Goal: Task Accomplishment & Management: Complete application form

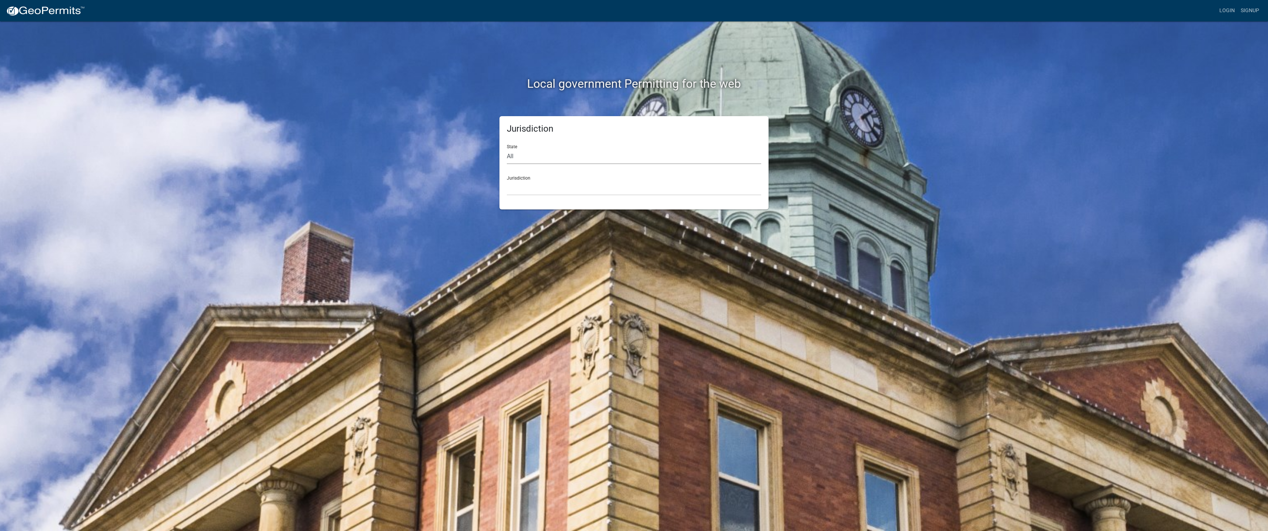
click at [536, 156] on select "All [US_STATE] [US_STATE] [US_STATE] [US_STATE] [US_STATE] [US_STATE] [US_STATE…" at bounding box center [634, 156] width 254 height 15
select select "[US_STATE]"
click at [507, 149] on select "All [US_STATE] [US_STATE] [US_STATE] [US_STATE] [US_STATE] [US_STATE] [US_STATE…" at bounding box center [634, 156] width 254 height 15
click at [534, 188] on select "[GEOGRAPHIC_DATA], [US_STATE] [GEOGRAPHIC_DATA], [US_STATE] [GEOGRAPHIC_DATA], …" at bounding box center [634, 187] width 254 height 15
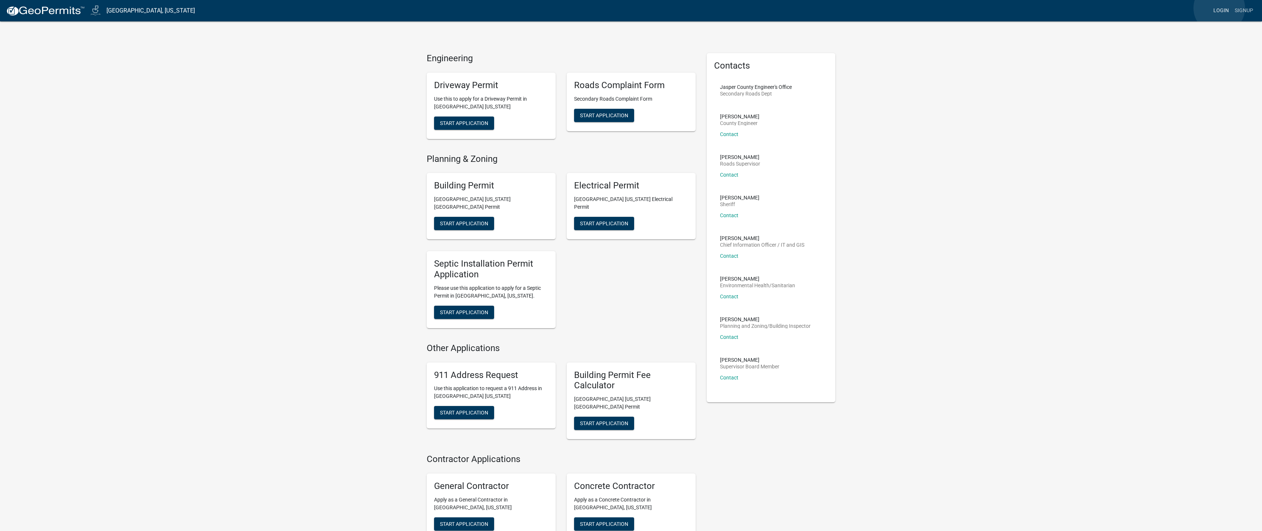
click at [1220, 8] on link "Login" at bounding box center [1221, 11] width 21 height 14
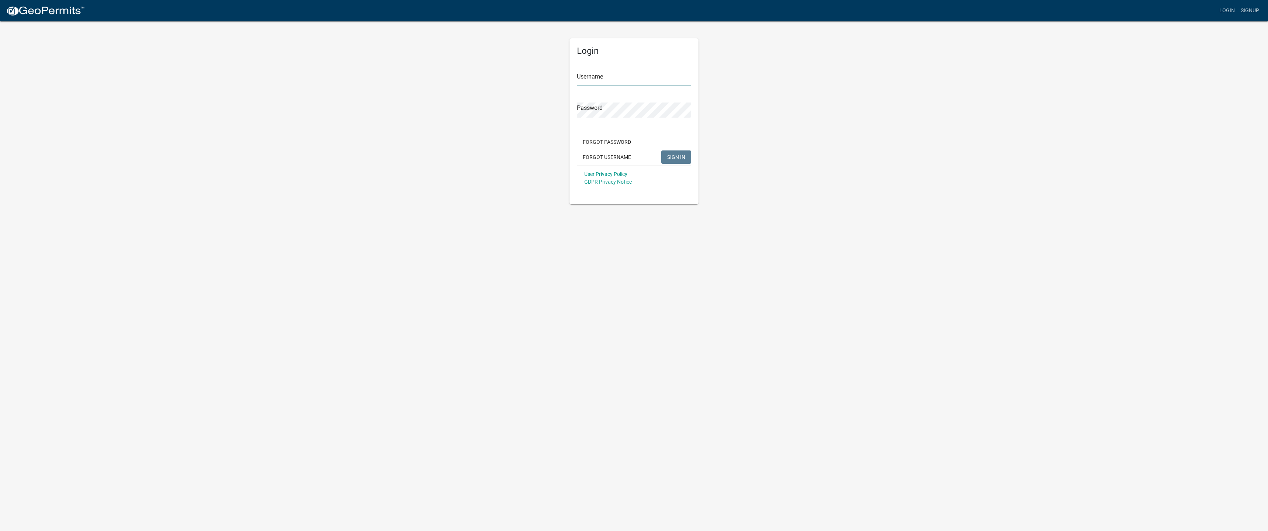
click at [617, 77] on input "Username" at bounding box center [634, 78] width 114 height 15
type input "[PERSON_NAME][EMAIL_ADDRESS][DOMAIN_NAME]"
click at [661, 150] on button "SIGN IN" at bounding box center [676, 156] width 30 height 13
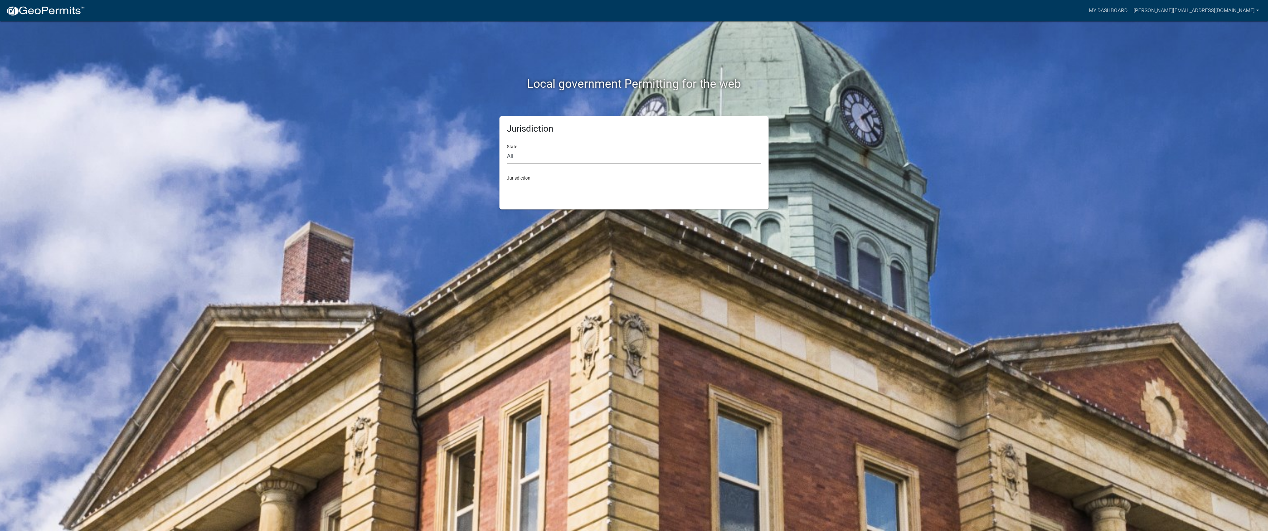
click at [589, 196] on div "Jurisdiction State All [US_STATE] [US_STATE] [US_STATE] [US_STATE] [US_STATE] […" at bounding box center [633, 162] width 269 height 93
click at [572, 159] on select "All [US_STATE] [US_STATE] [US_STATE] [US_STATE] [US_STATE] [US_STATE] [US_STATE…" at bounding box center [634, 156] width 254 height 15
select select "[US_STATE]"
click at [507, 149] on select "All [US_STATE] [US_STATE] [US_STATE] [US_STATE] [US_STATE] [US_STATE] [US_STATE…" at bounding box center [634, 156] width 254 height 15
click at [561, 193] on select "[GEOGRAPHIC_DATA], [US_STATE] [GEOGRAPHIC_DATA], [US_STATE] [GEOGRAPHIC_DATA], …" at bounding box center [634, 187] width 254 height 15
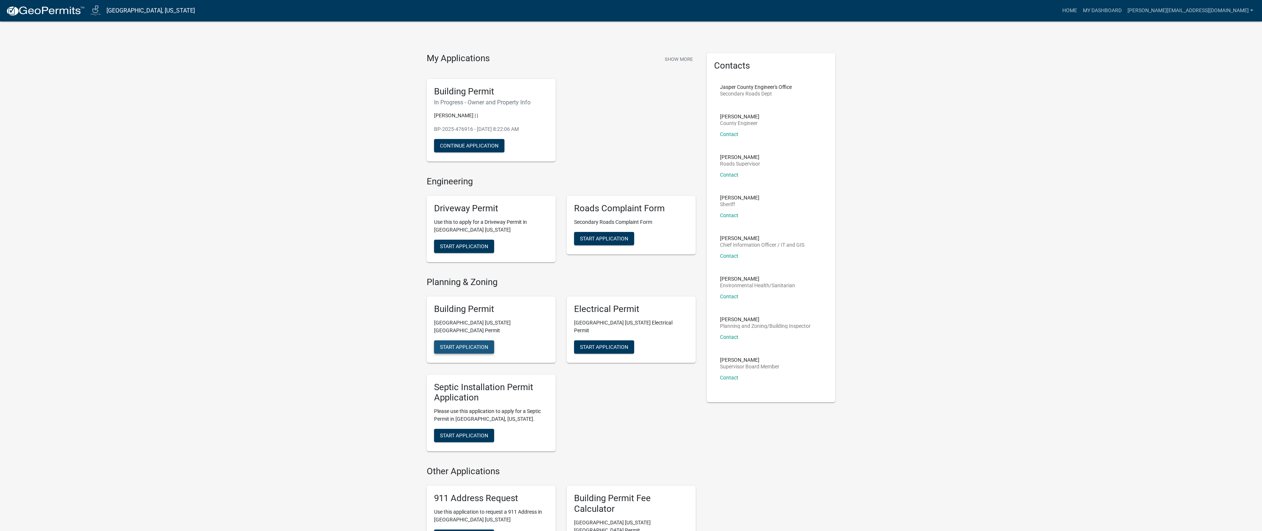
click at [469, 344] on span "Start Application" at bounding box center [464, 347] width 48 height 6
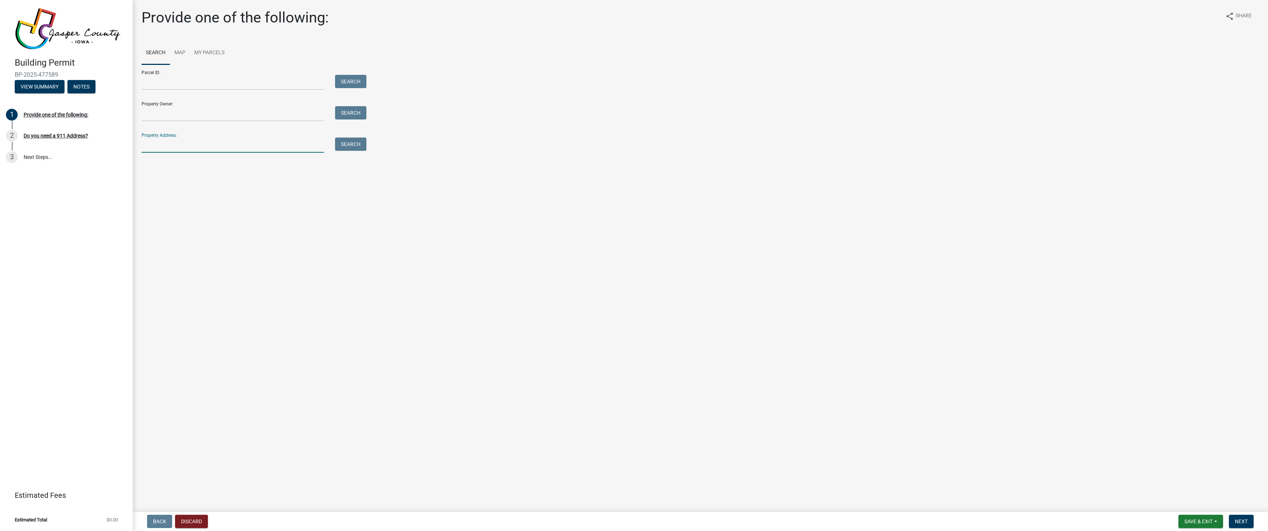
click at [191, 145] on input "Property Address:" at bounding box center [233, 144] width 182 height 15
type input "[STREET_ADDRESS]"
click at [345, 142] on button "Search" at bounding box center [350, 143] width 31 height 13
click at [155, 190] on label at bounding box center [155, 190] width 0 height 0
click at [155, 195] on input "radio" at bounding box center [157, 192] width 5 height 5
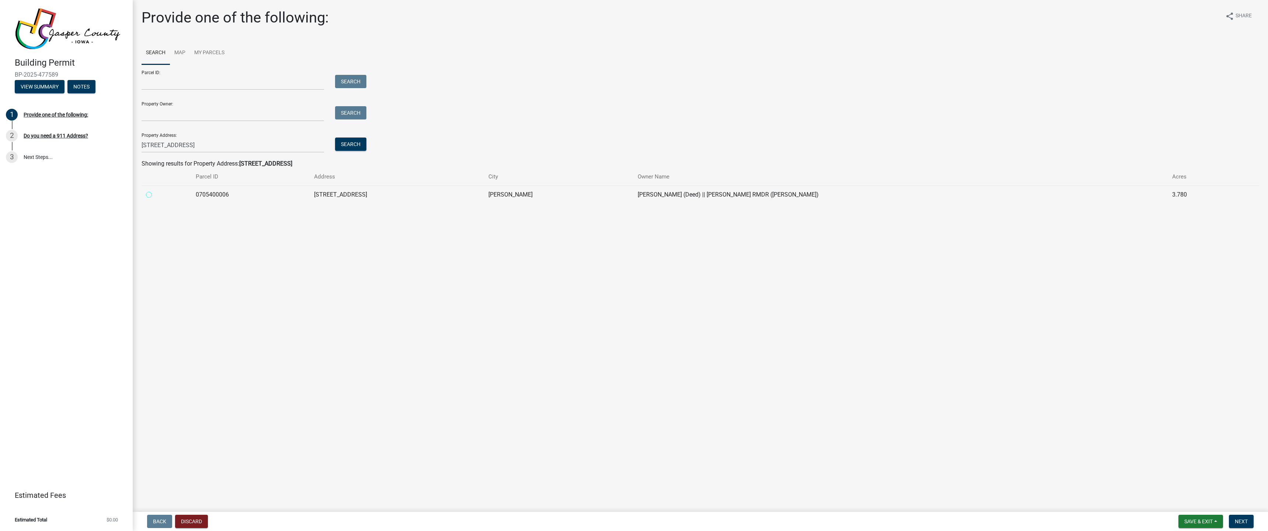
radio input "true"
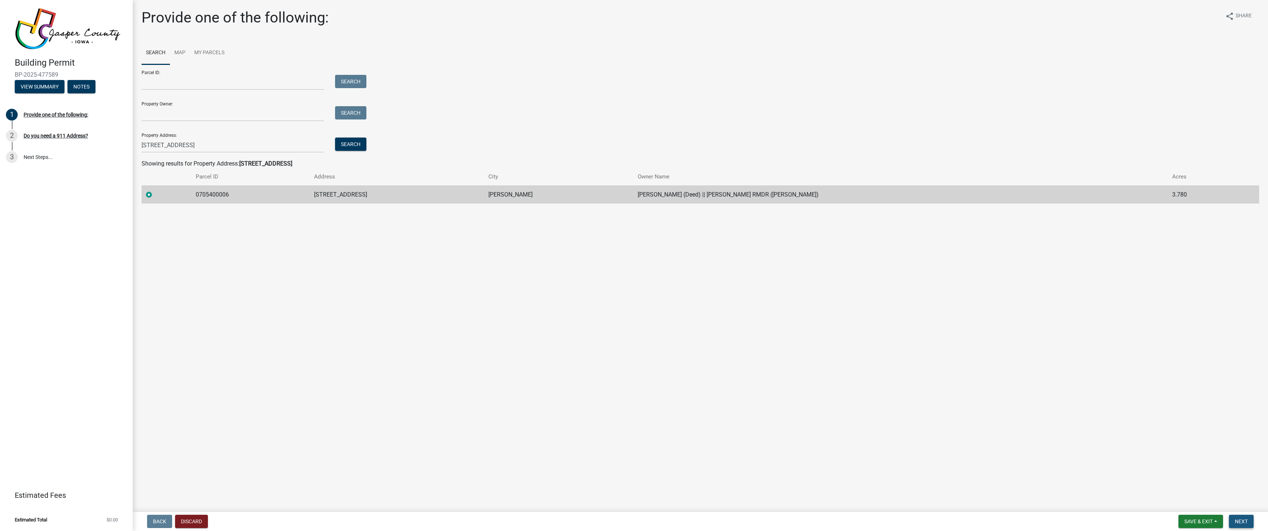
click at [1246, 522] on span "Next" at bounding box center [1241, 521] width 13 height 6
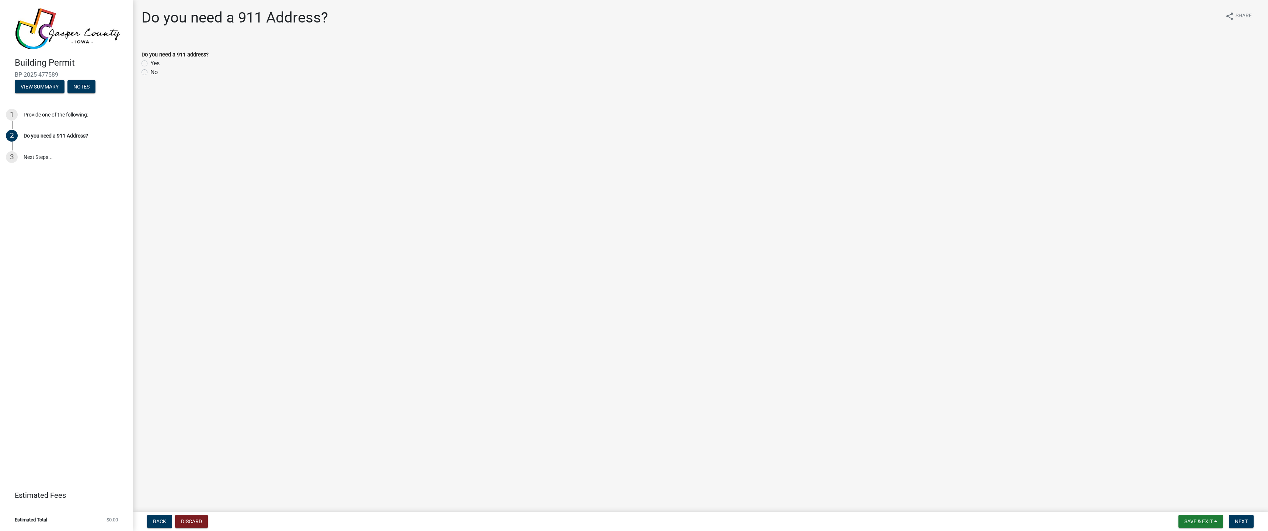
click at [150, 71] on label "No" at bounding box center [153, 72] width 7 height 9
click at [150, 71] on input "No" at bounding box center [152, 70] width 5 height 5
radio input "true"
click at [1239, 522] on span "Next" at bounding box center [1241, 521] width 13 height 6
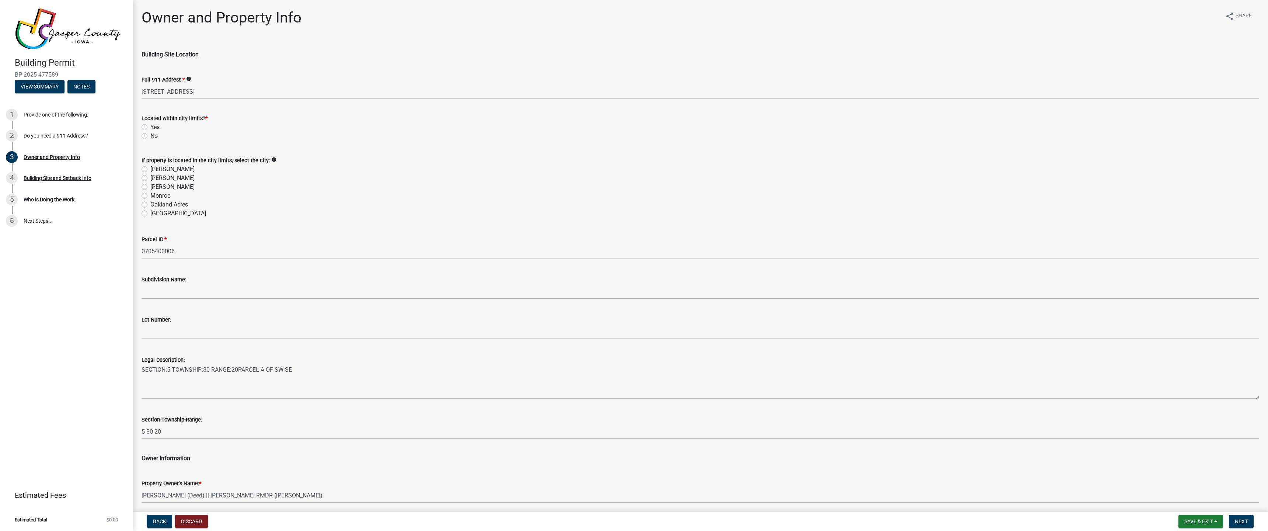
click at [150, 137] on label "No" at bounding box center [153, 136] width 7 height 9
click at [150, 136] on input "No" at bounding box center [152, 134] width 5 height 5
radio input "true"
click at [150, 187] on label "[PERSON_NAME]" at bounding box center [172, 186] width 44 height 9
click at [150, 187] on input "[PERSON_NAME]" at bounding box center [152, 184] width 5 height 5
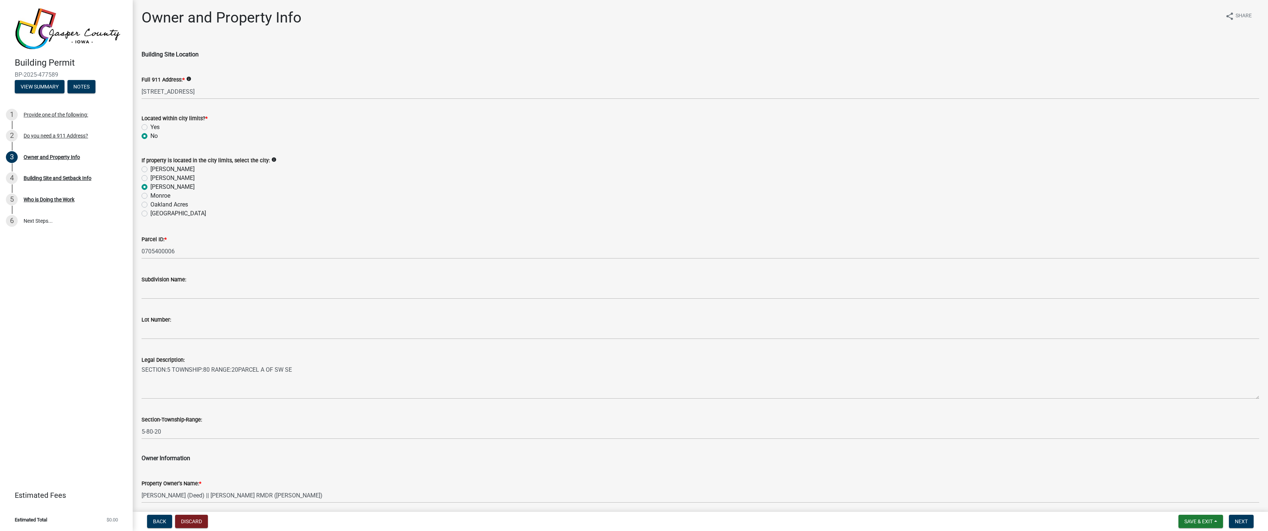
radio input "true"
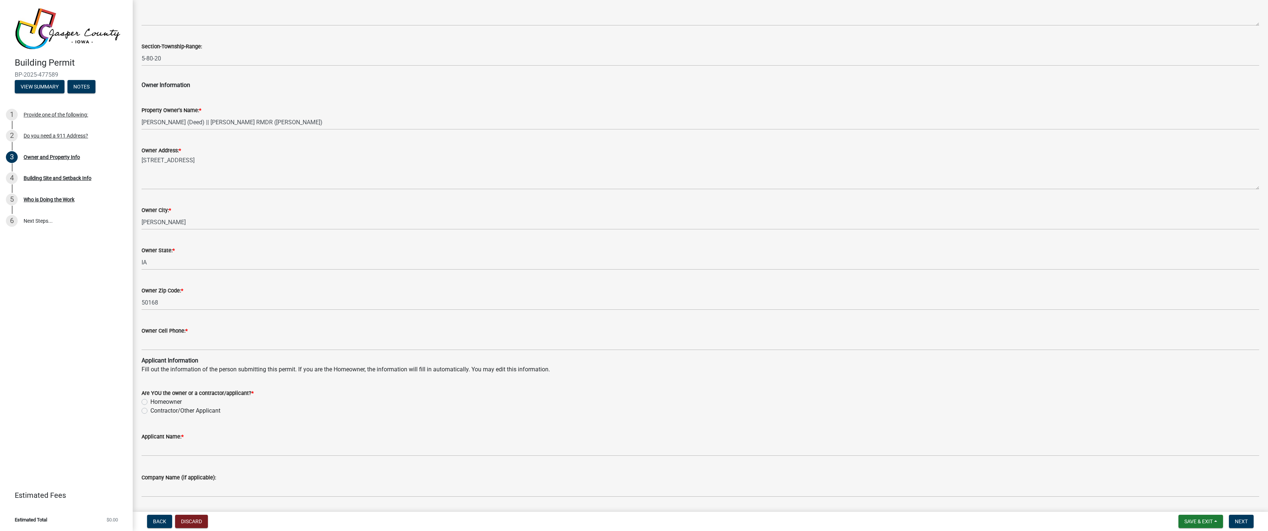
scroll to position [374, 0]
click at [150, 410] on label "Contractor/Other Applicant" at bounding box center [185, 409] width 70 height 9
click at [150, 410] on input "Contractor/Other Applicant" at bounding box center [152, 407] width 5 height 5
radio input "true"
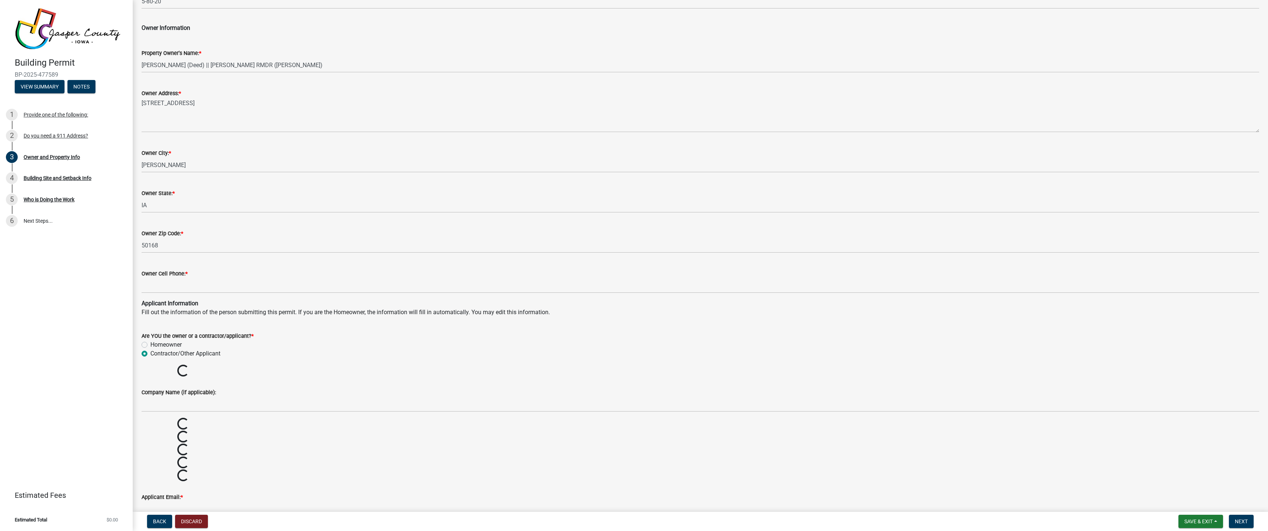
scroll to position [492, 0]
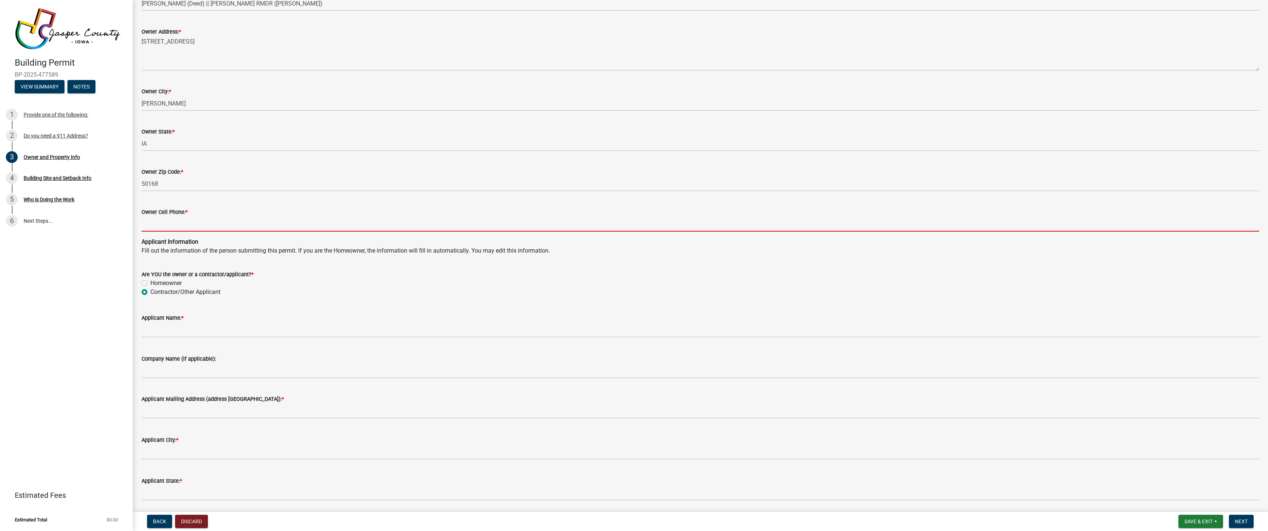
click at [199, 224] on input "Owner Cell Phone: *" at bounding box center [701, 223] width 1118 height 15
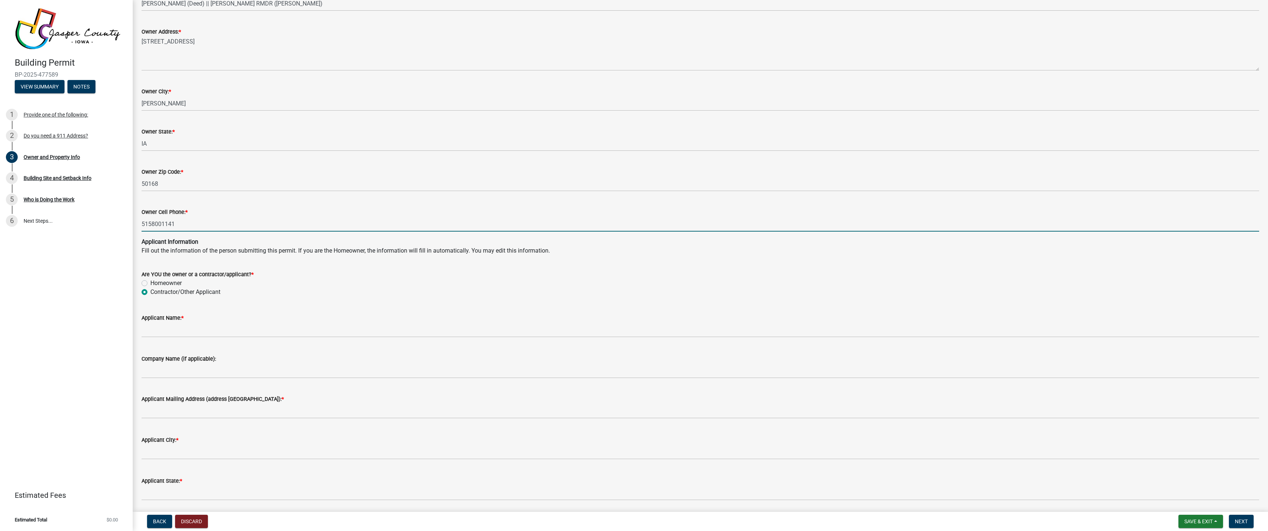
type input "5158001141"
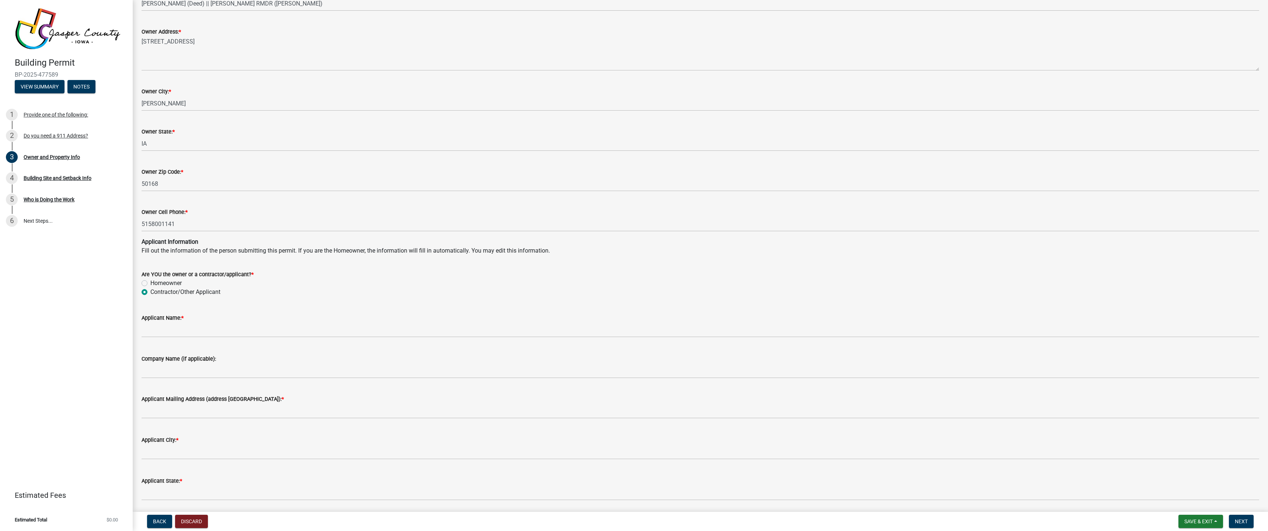
click at [248, 236] on wm-data-entity-input "Owner Cell Phone: * [PHONE_NUMBER]" at bounding box center [701, 217] width 1118 height 40
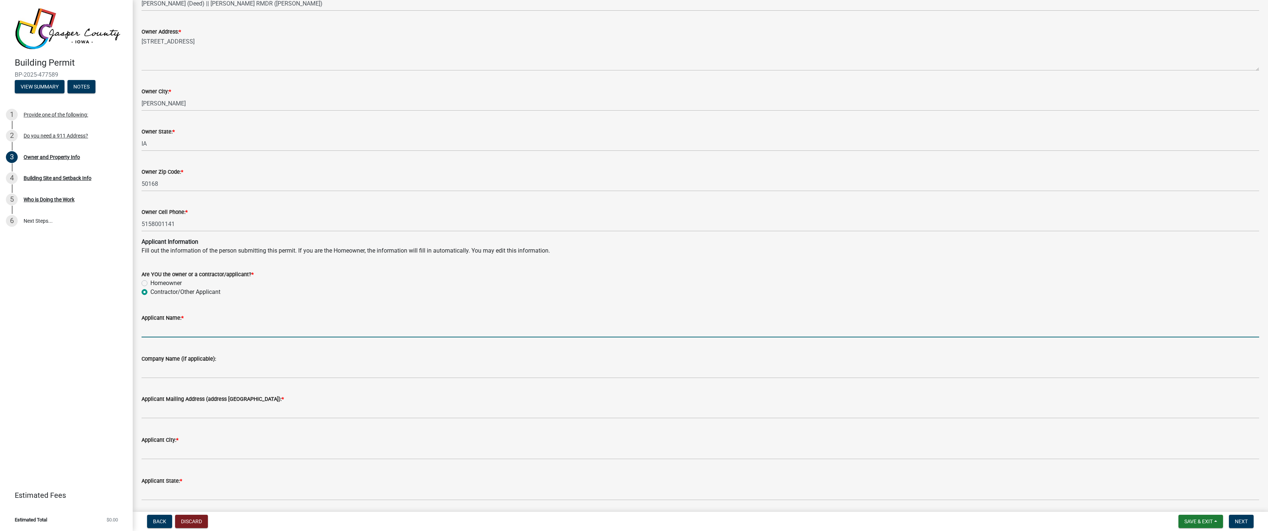
click at [190, 330] on input "Applicant Name: *" at bounding box center [701, 329] width 1118 height 15
type input "[PERSON_NAME]"
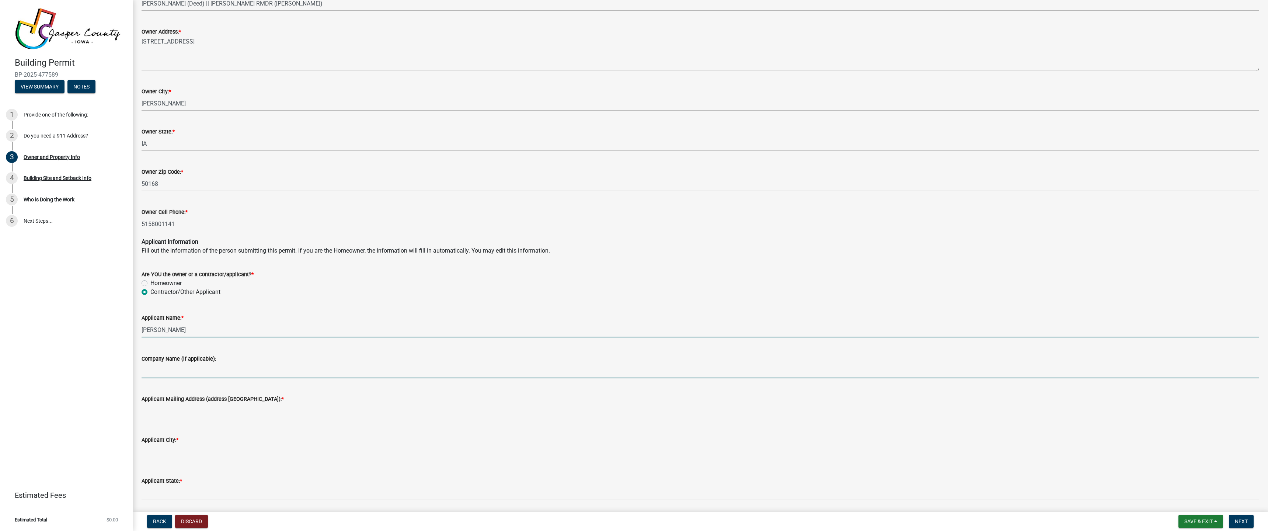
type input "[PERSON_NAME] Custom Builds"
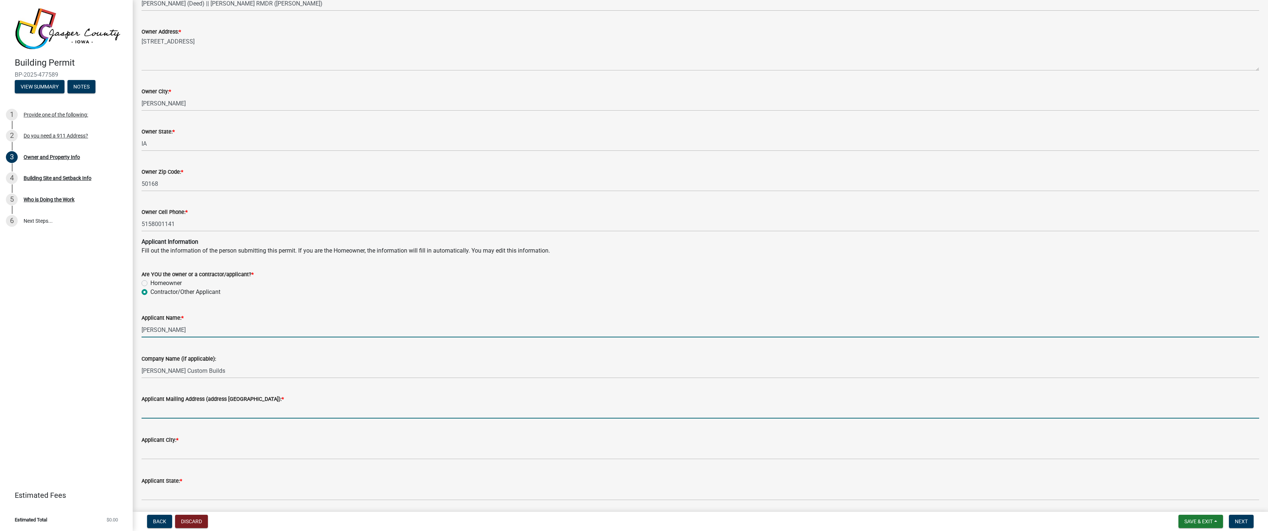
type input "[STREET_ADDRESS]"
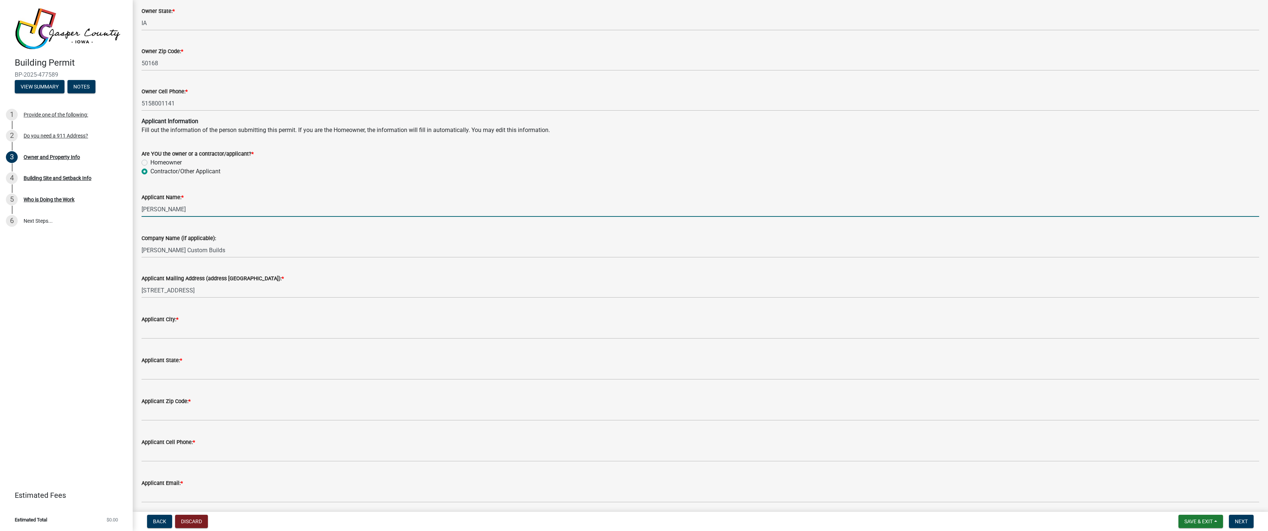
scroll to position [613, 0]
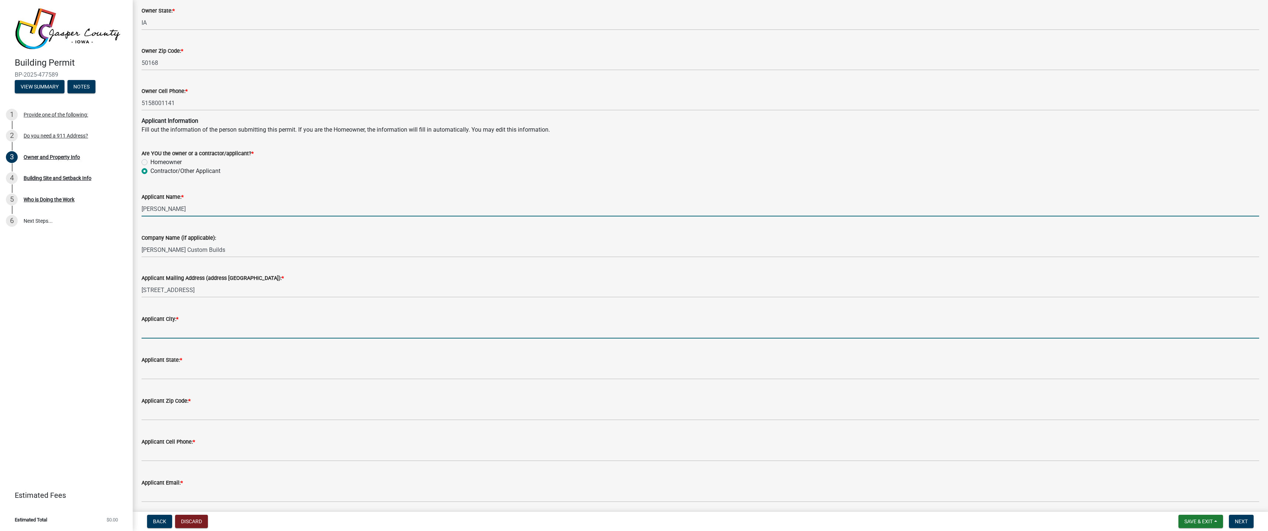
click at [186, 326] on input "Applicant City: *" at bounding box center [701, 330] width 1118 height 15
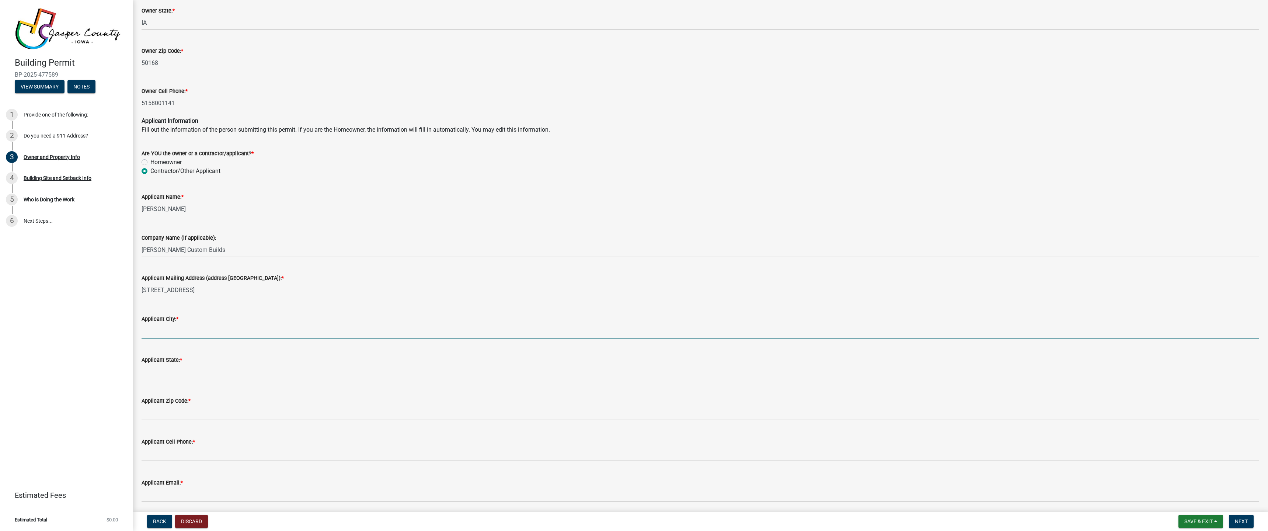
type input "[GEOGRAPHIC_DATA]"
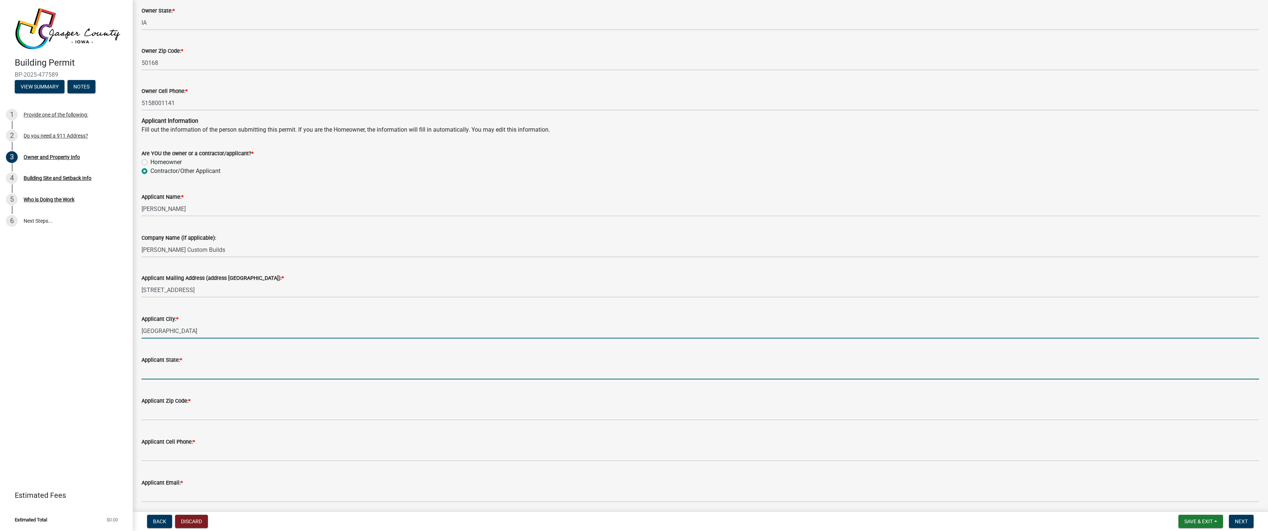
type input "IA"
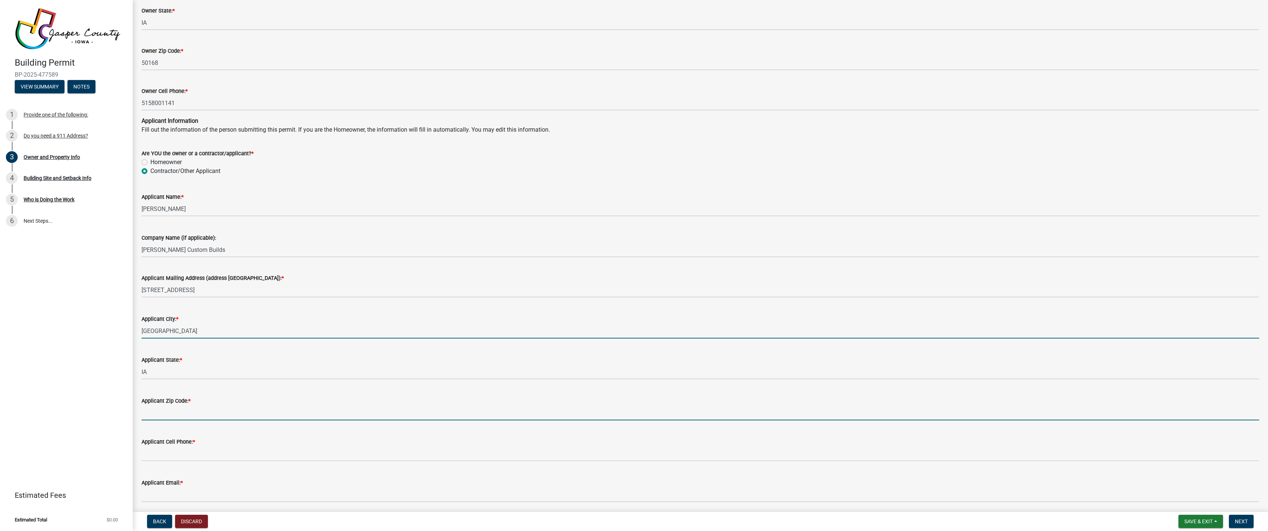
type input "52361-9345"
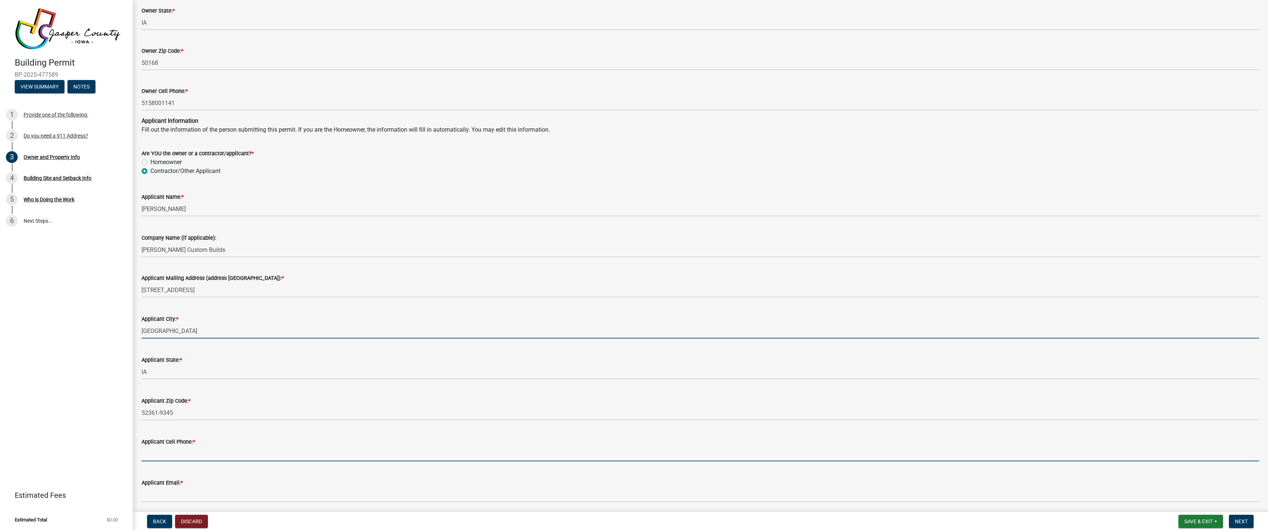
type input "5155712049"
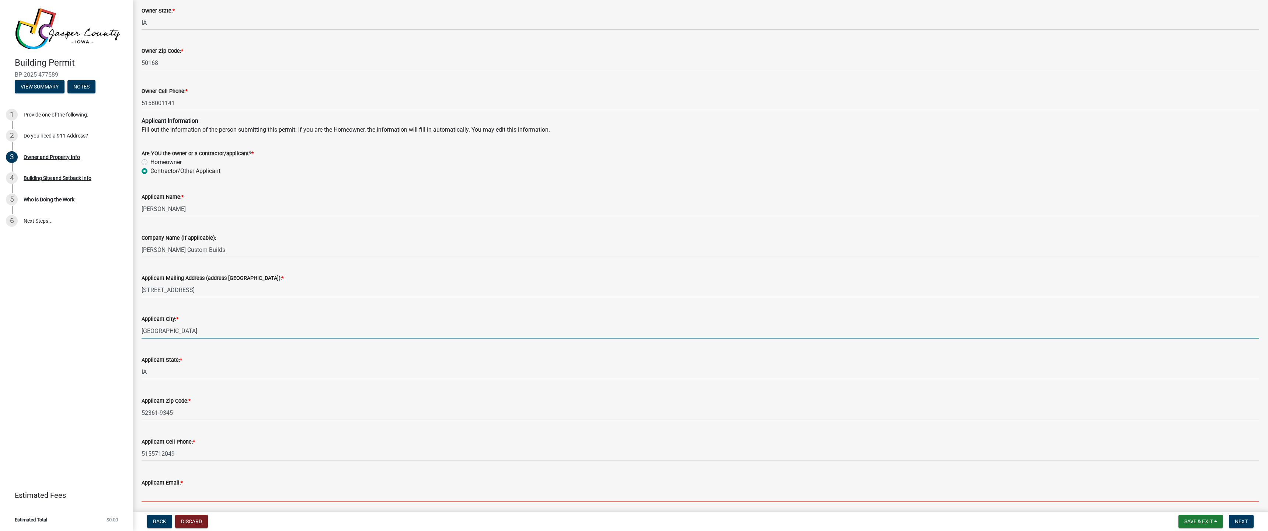
type input "[PERSON_NAME][EMAIL_ADDRESS][DOMAIN_NAME]"
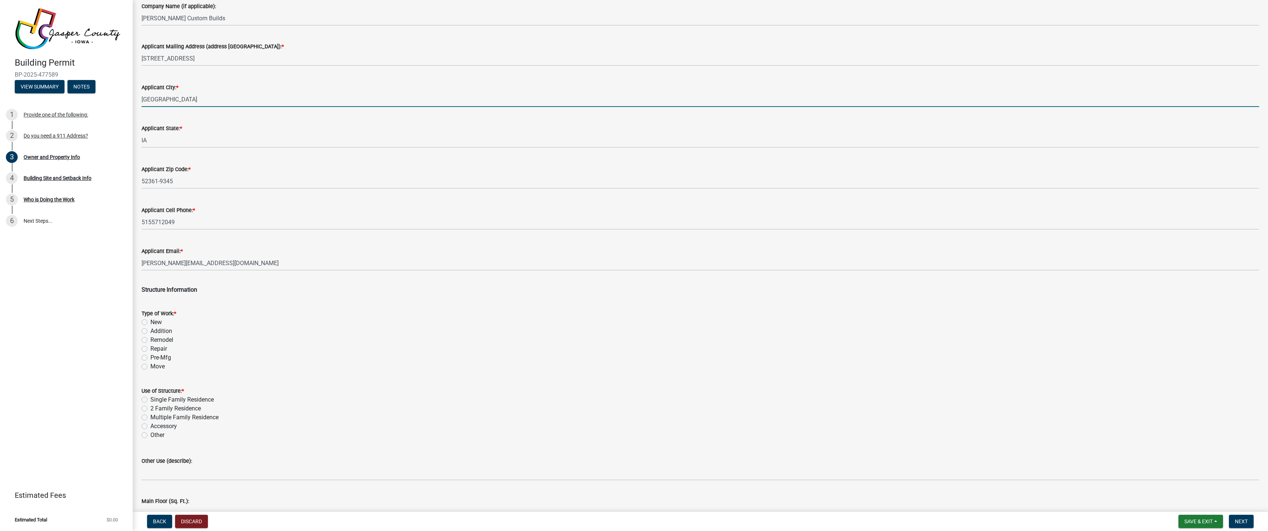
scroll to position [849, 0]
click at [150, 318] on label "New" at bounding box center [155, 317] width 11 height 9
click at [150, 318] on input "New" at bounding box center [152, 315] width 5 height 5
radio input "true"
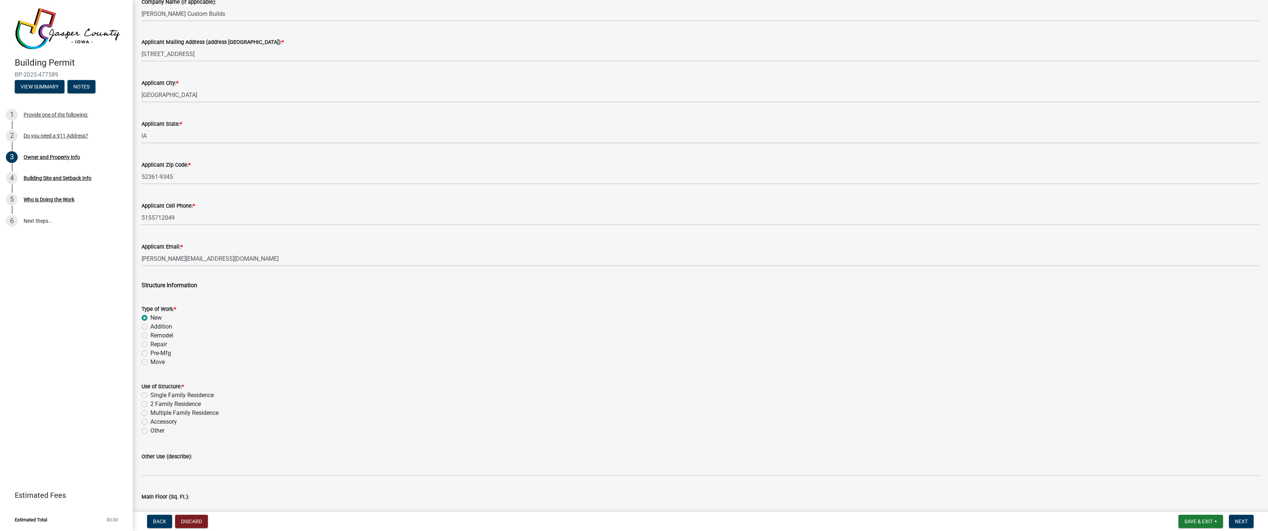
click at [150, 429] on label "Other" at bounding box center [157, 430] width 14 height 9
click at [150, 429] on input "Other" at bounding box center [152, 428] width 5 height 5
radio input "true"
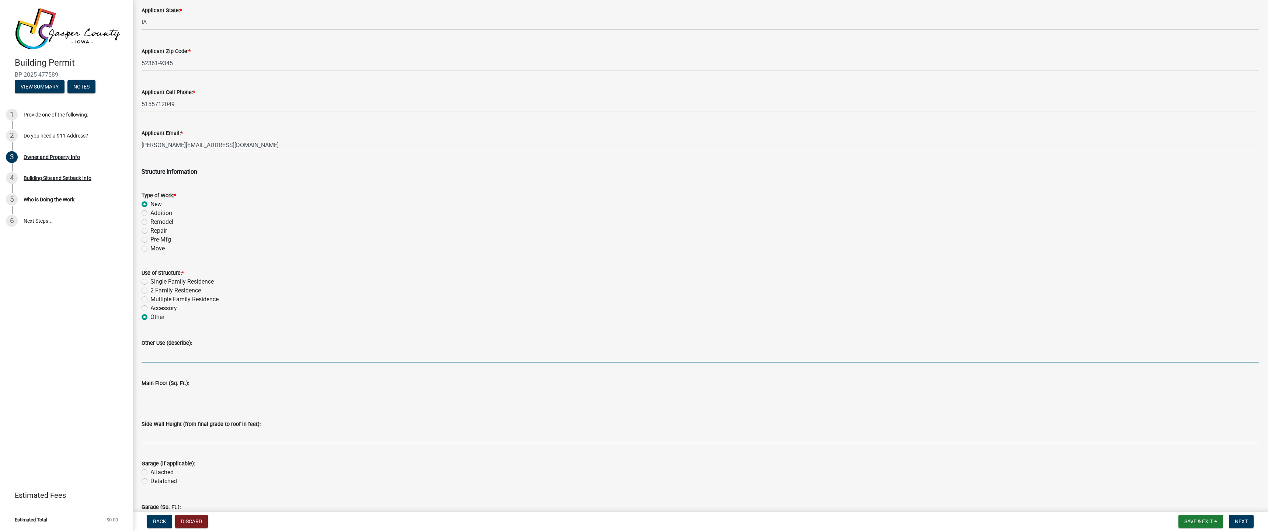
click at [182, 353] on input "Other Use (describe):" at bounding box center [701, 354] width 1118 height 15
type input "New Deck"
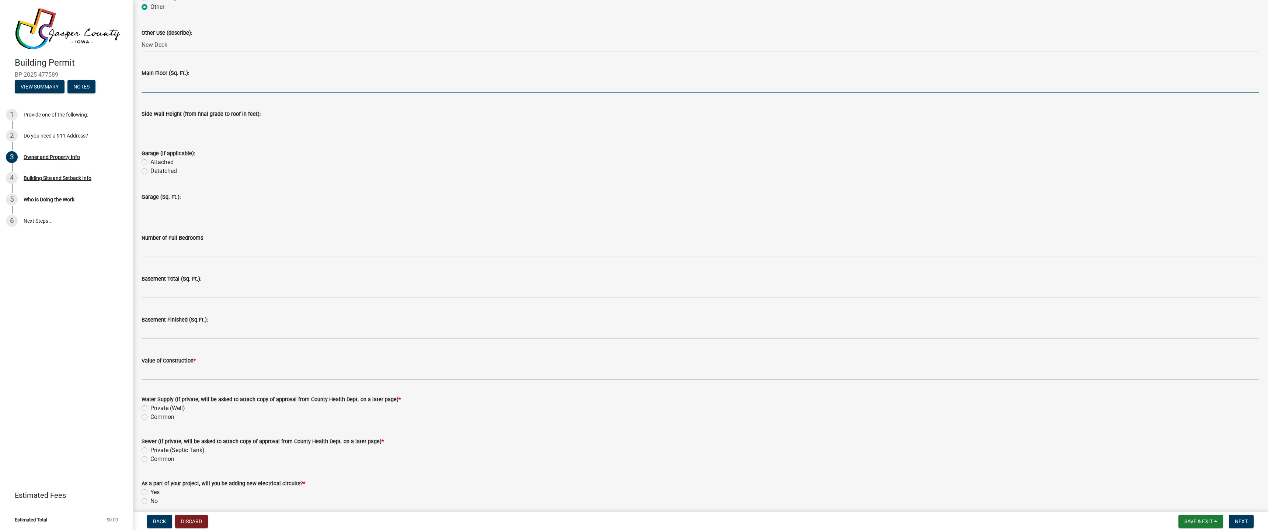
scroll to position [1304, 0]
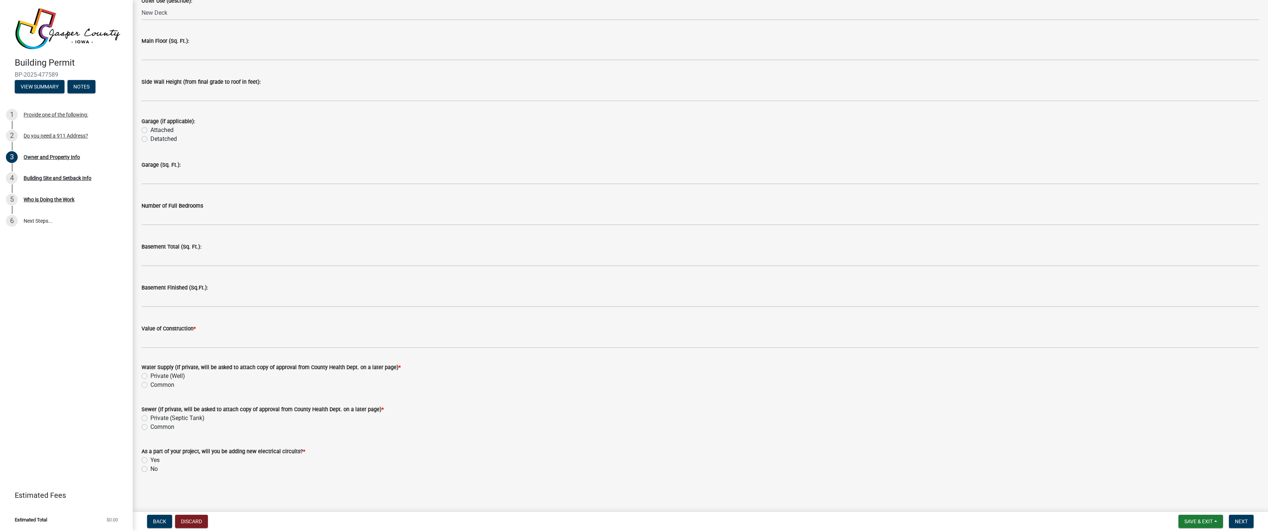
click at [150, 470] on label "No" at bounding box center [153, 468] width 7 height 9
click at [150, 469] on input "No" at bounding box center [152, 466] width 5 height 5
radio input "true"
click at [150, 426] on label "Common" at bounding box center [162, 426] width 24 height 9
click at [150, 426] on input "Common" at bounding box center [152, 424] width 5 height 5
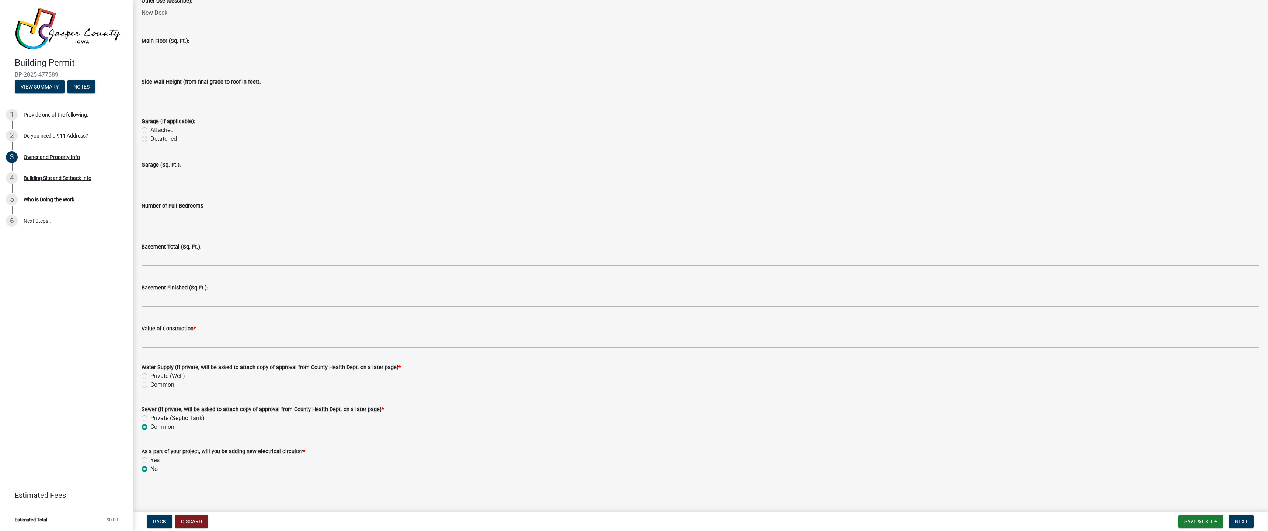
radio input "true"
click at [150, 385] on label "Common" at bounding box center [162, 384] width 24 height 9
click at [150, 385] on input "Common" at bounding box center [152, 382] width 5 height 5
radio input "true"
click at [1240, 522] on span "Next" at bounding box center [1241, 521] width 13 height 6
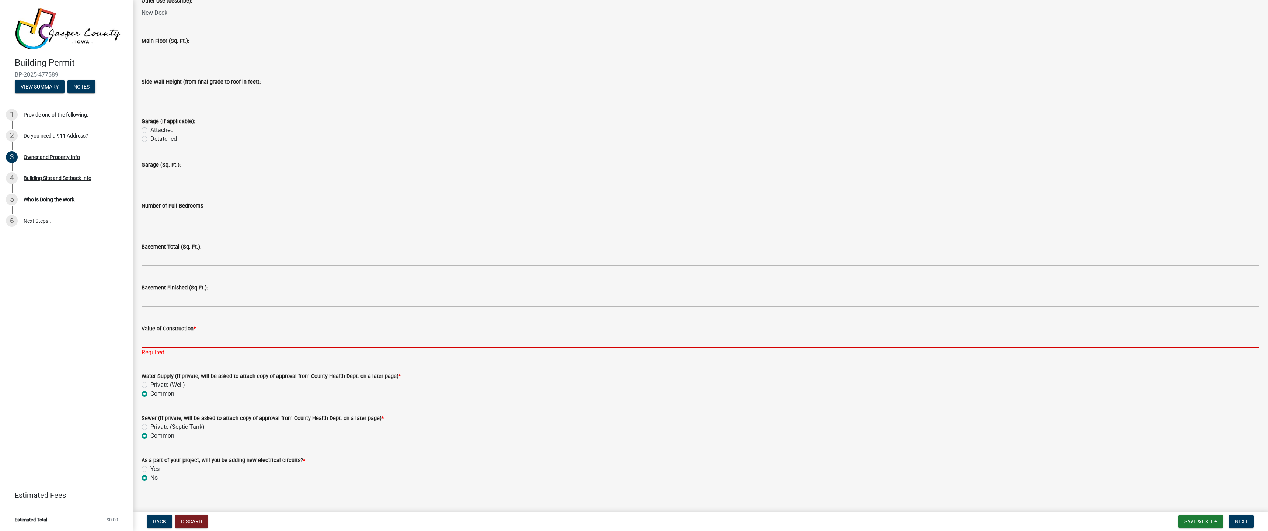
click at [195, 340] on input "Value of Construction *" at bounding box center [701, 340] width 1118 height 15
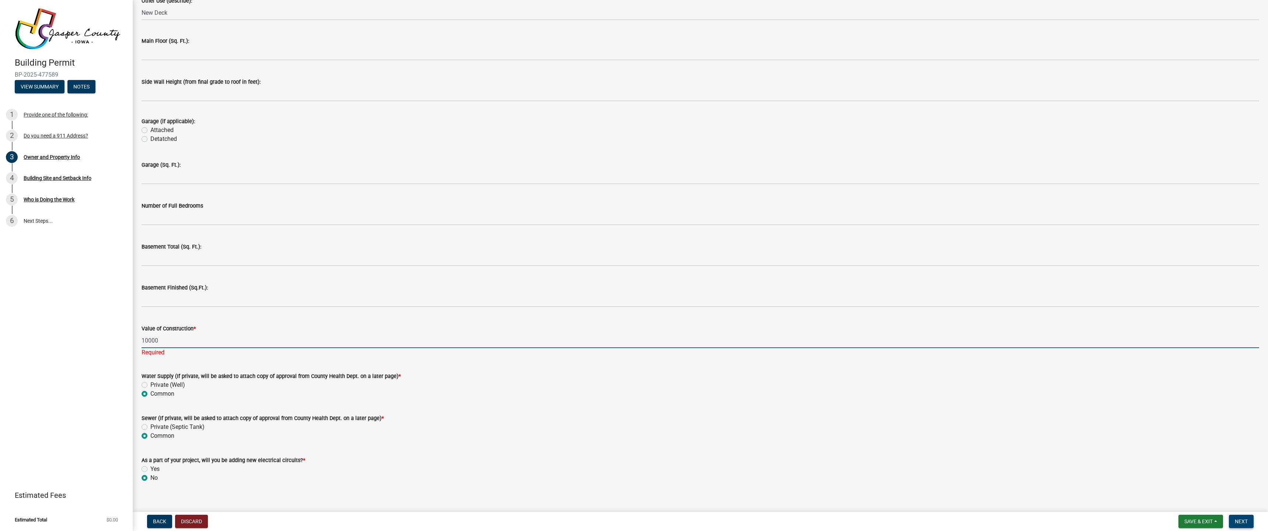
type input "10000"
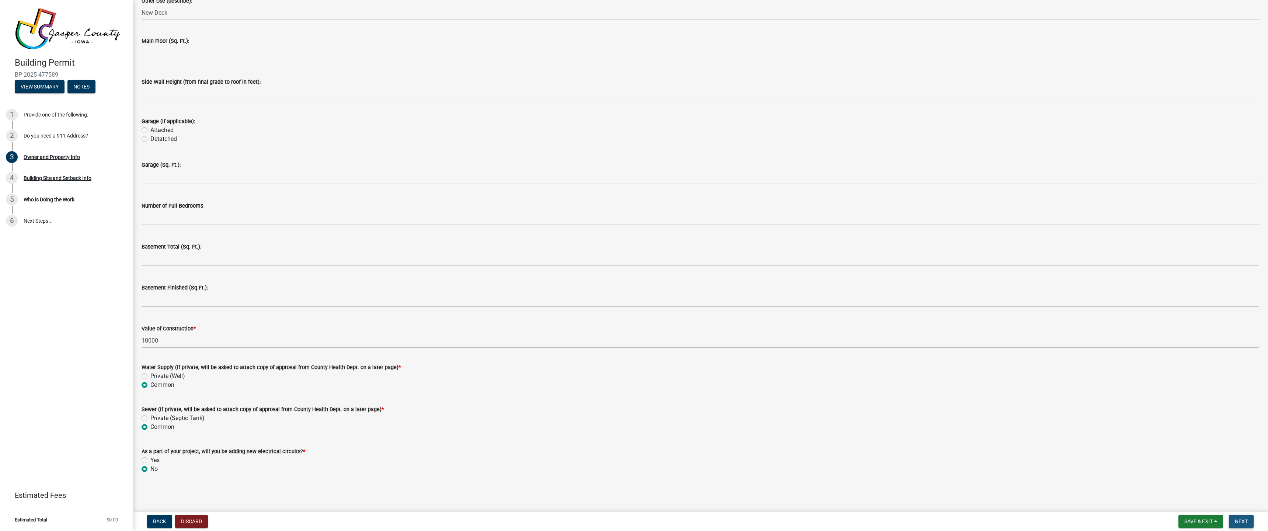
click at [1235, 524] on span "Next" at bounding box center [1241, 521] width 13 height 6
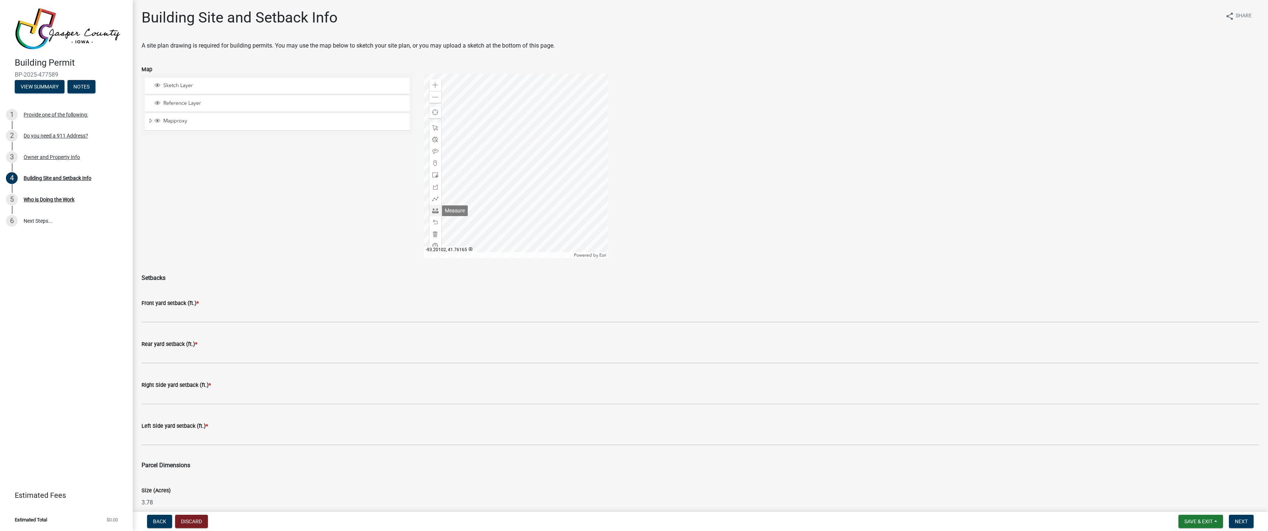
click at [433, 212] on span at bounding box center [435, 211] width 6 height 6
click at [512, 212] on div at bounding box center [516, 166] width 184 height 184
click at [512, 199] on div at bounding box center [516, 166] width 184 height 184
click at [434, 208] on span at bounding box center [435, 211] width 6 height 6
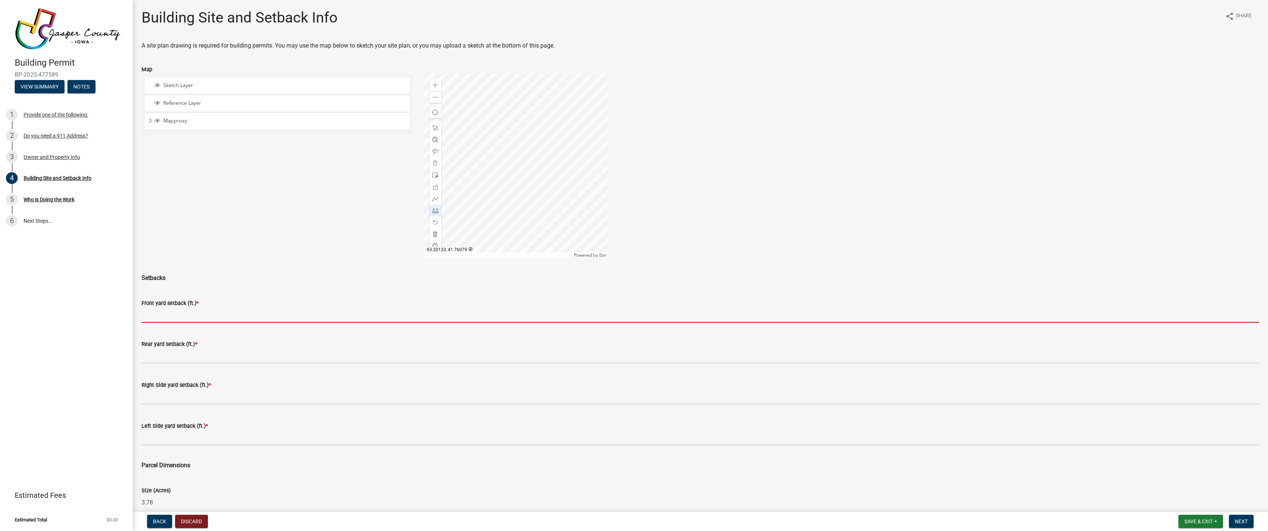
click at [217, 318] on input "text" at bounding box center [701, 314] width 1118 height 15
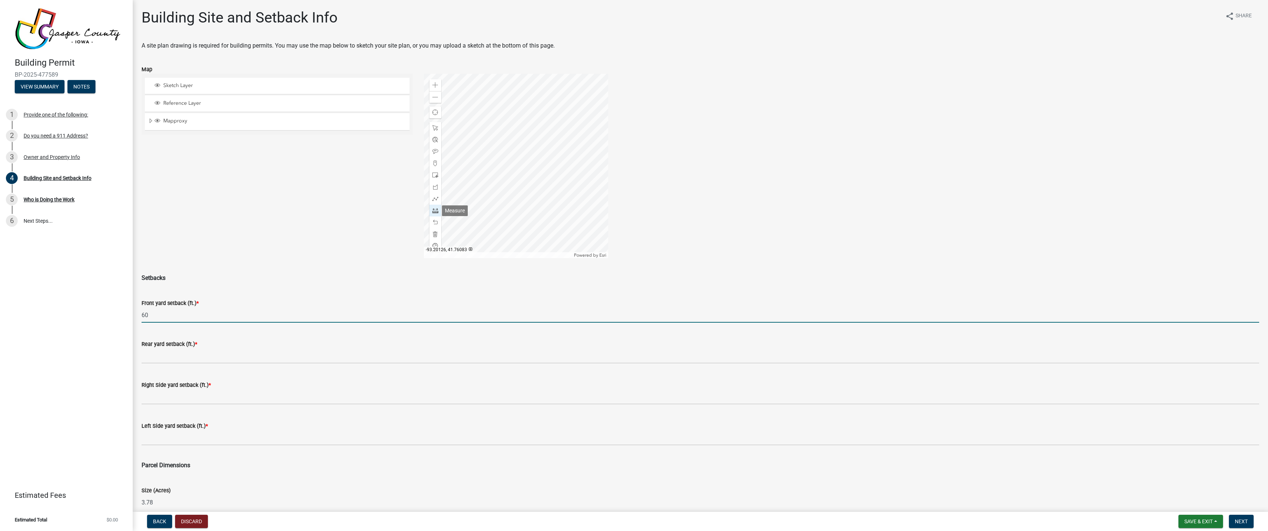
type input "60"
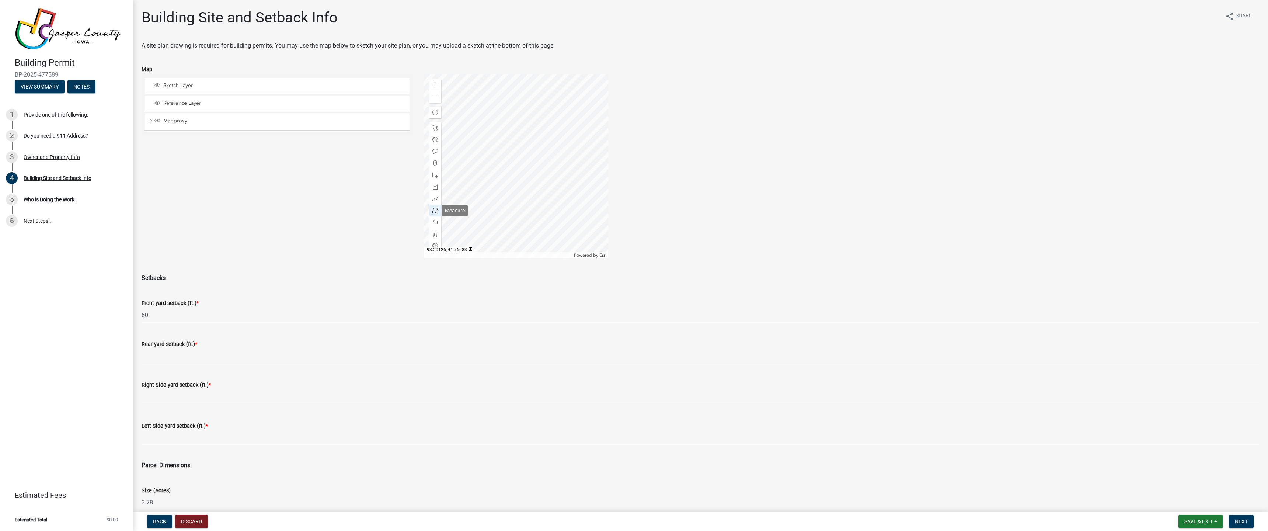
click at [435, 212] on span at bounding box center [435, 211] width 6 height 6
click at [513, 121] on div at bounding box center [516, 166] width 184 height 184
click at [513, 192] on div at bounding box center [516, 166] width 184 height 184
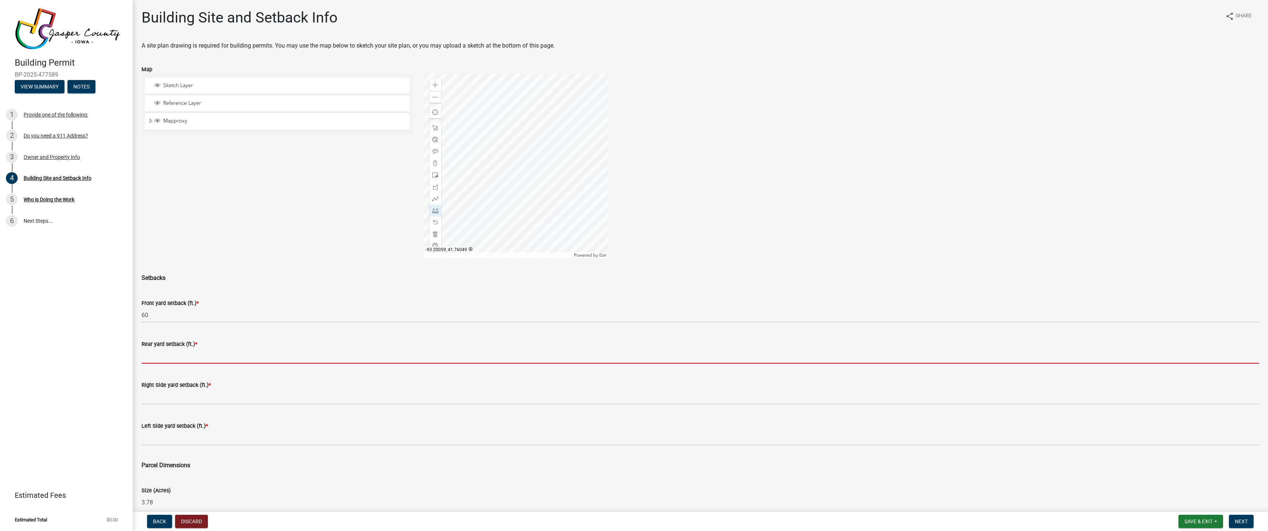
click at [217, 353] on input "text" at bounding box center [701, 355] width 1118 height 15
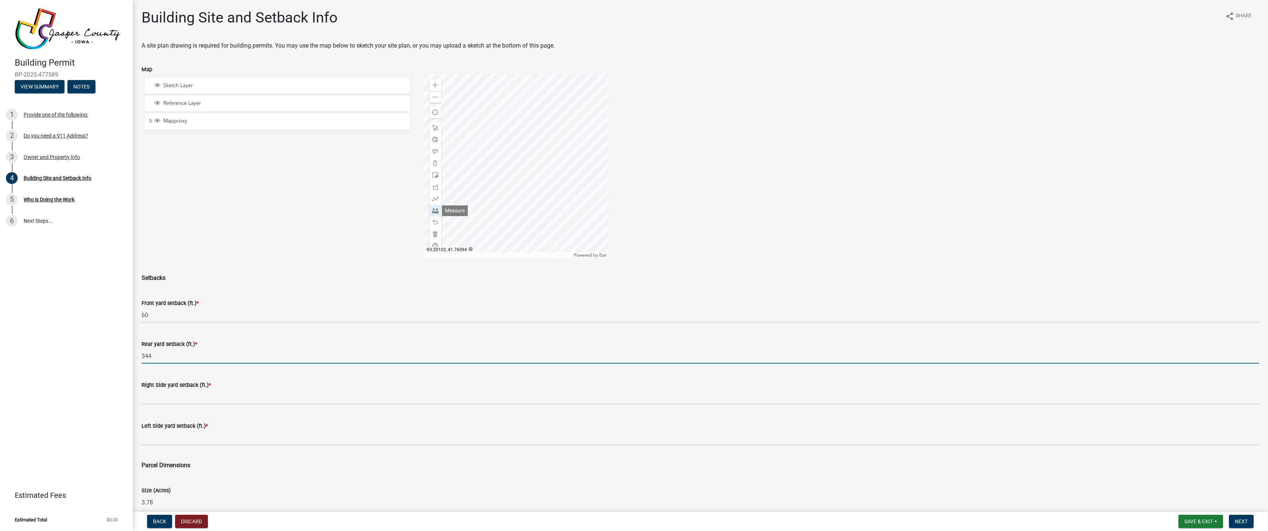
type input "344"
click at [433, 212] on span at bounding box center [435, 211] width 6 height 6
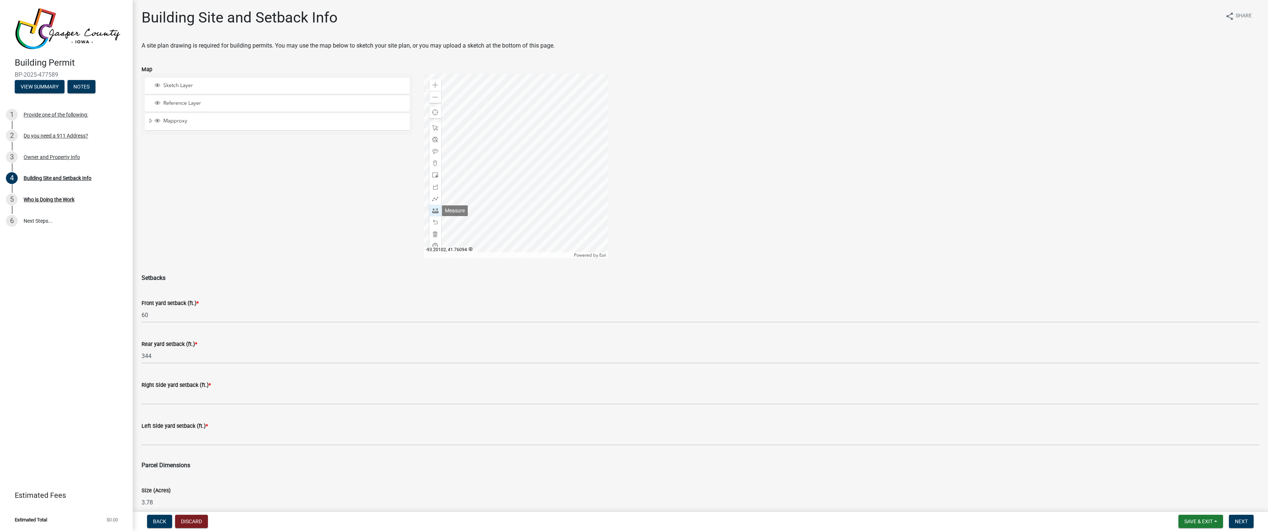
click at [433, 211] on span at bounding box center [435, 211] width 6 height 6
click at [476, 190] on div at bounding box center [516, 166] width 184 height 184
click at [504, 191] on div at bounding box center [516, 166] width 184 height 184
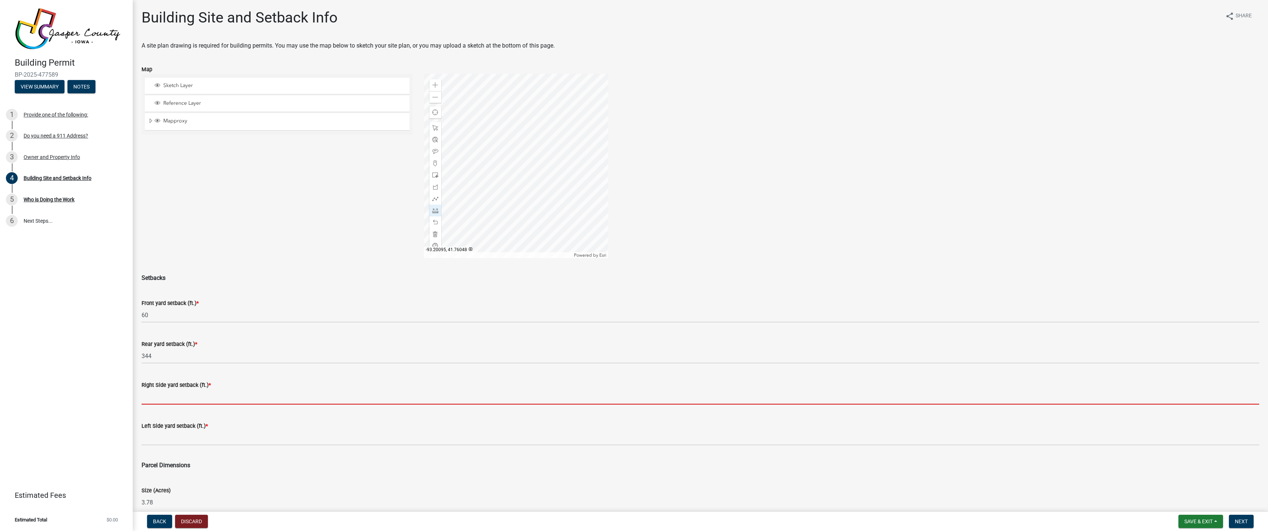
click at [230, 392] on input "text" at bounding box center [701, 396] width 1118 height 15
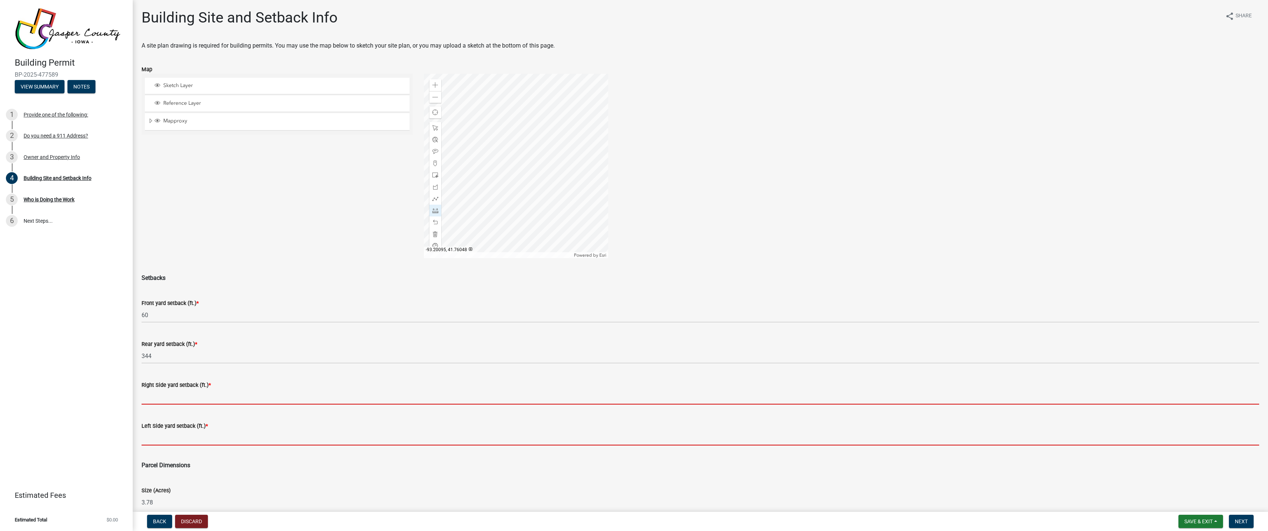
click at [225, 437] on form "Left Side yard setback (ft.) *" at bounding box center [701, 433] width 1118 height 24
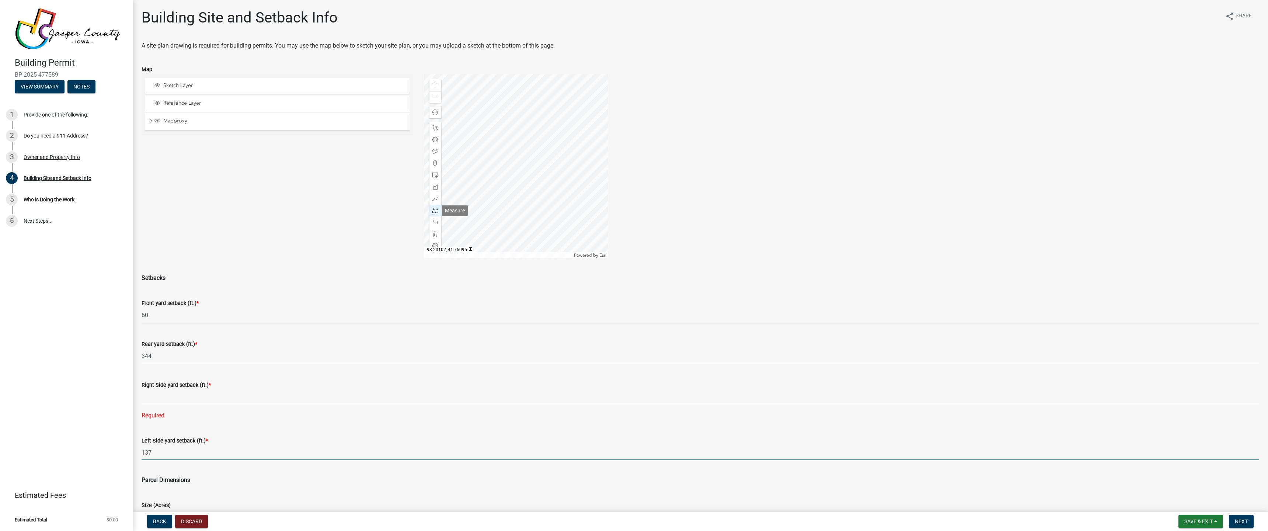
type input "137"
click at [434, 212] on span at bounding box center [435, 211] width 6 height 6
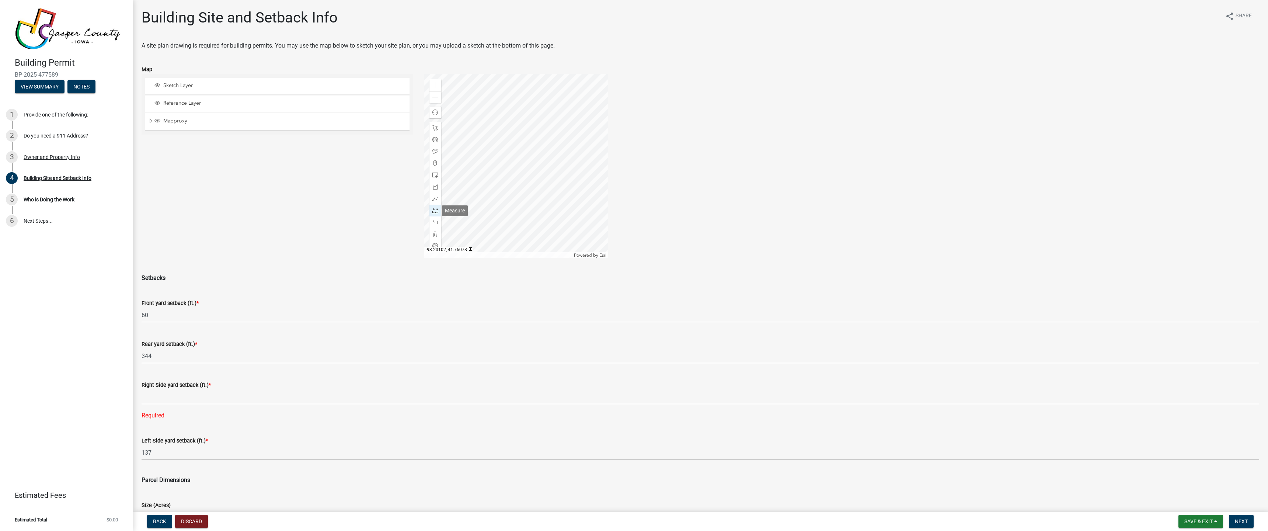
click at [435, 210] on span at bounding box center [435, 211] width 6 height 6
click at [553, 191] on div at bounding box center [516, 166] width 184 height 184
click at [512, 194] on div at bounding box center [516, 166] width 184 height 184
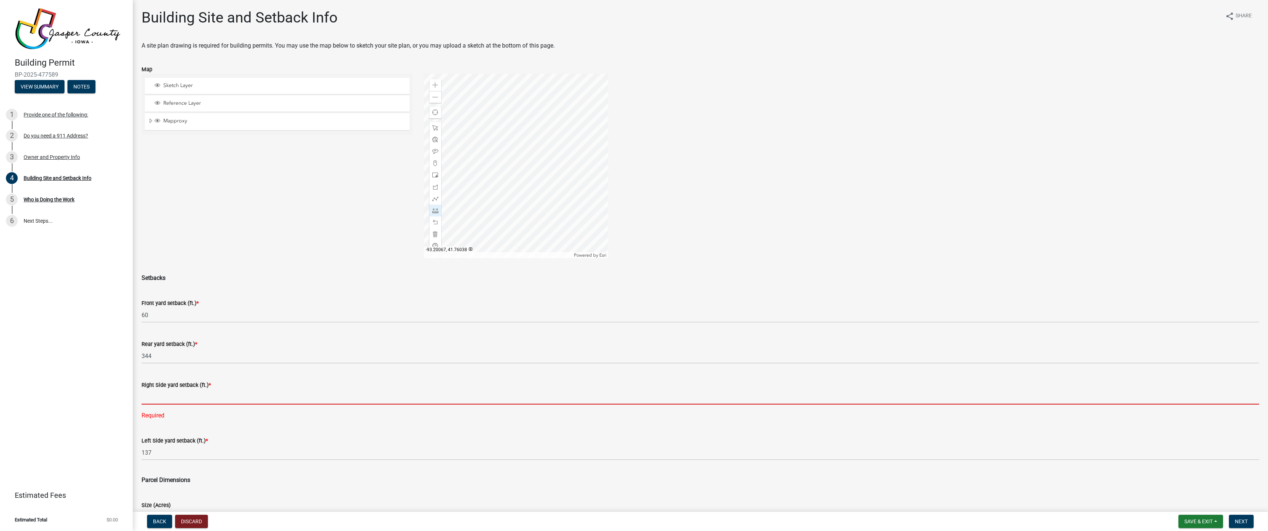
click at [186, 396] on input "text" at bounding box center [701, 396] width 1118 height 15
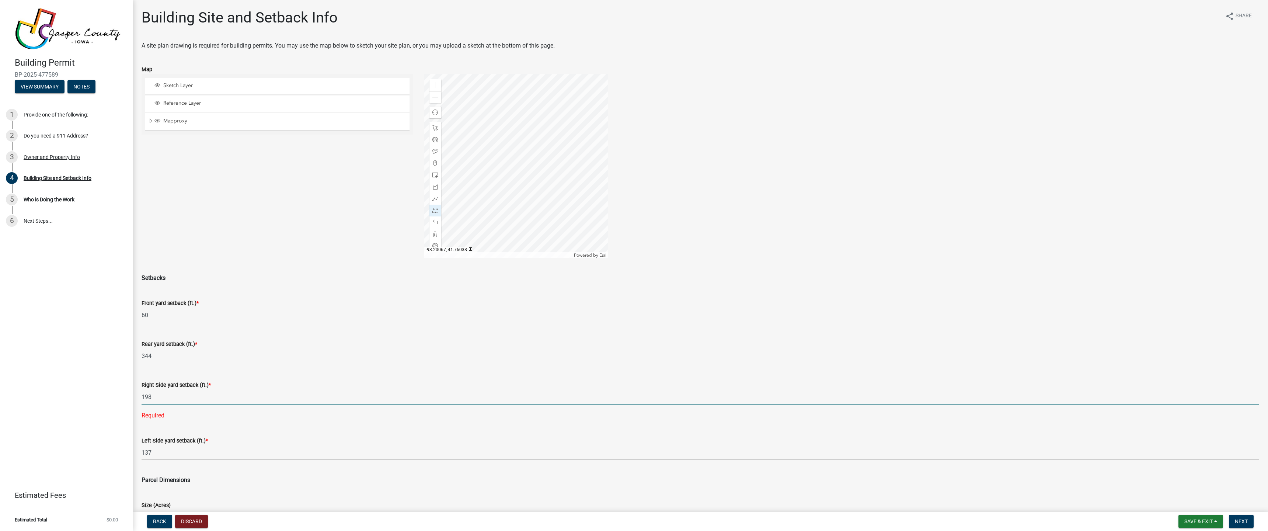
type input "198"
click at [228, 272] on div "Setbacks" at bounding box center [701, 274] width 1118 height 18
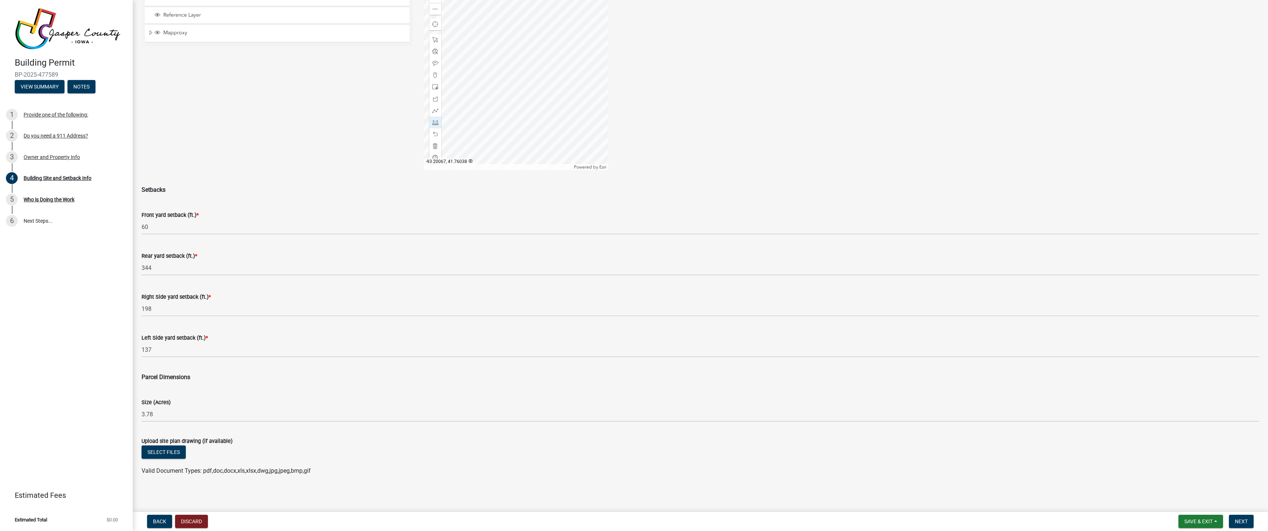
scroll to position [90, 0]
click at [1239, 519] on span "Next" at bounding box center [1241, 521] width 13 height 6
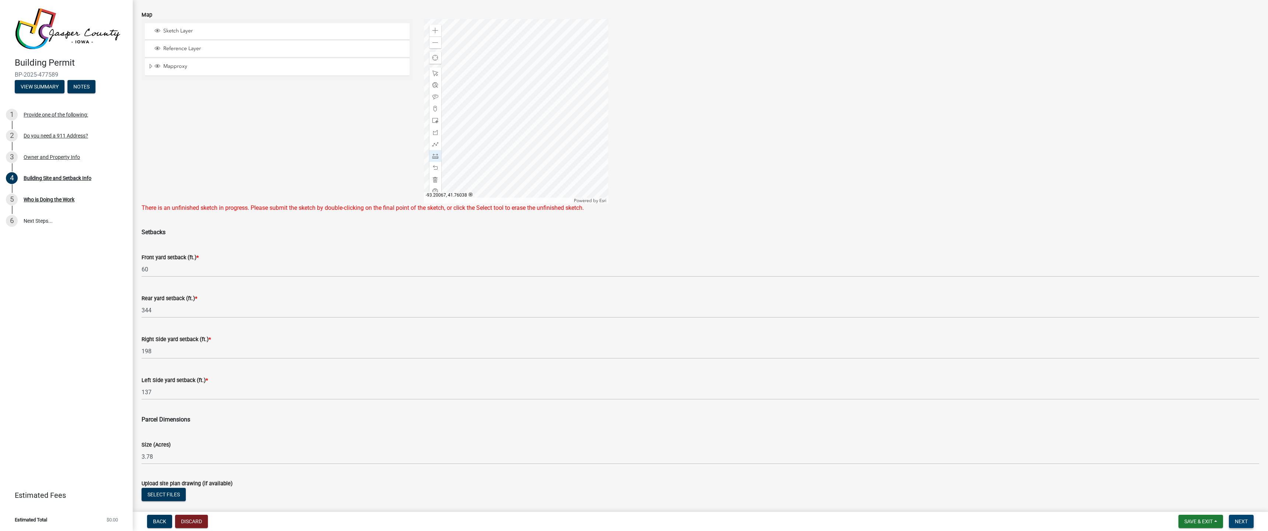
scroll to position [0, 0]
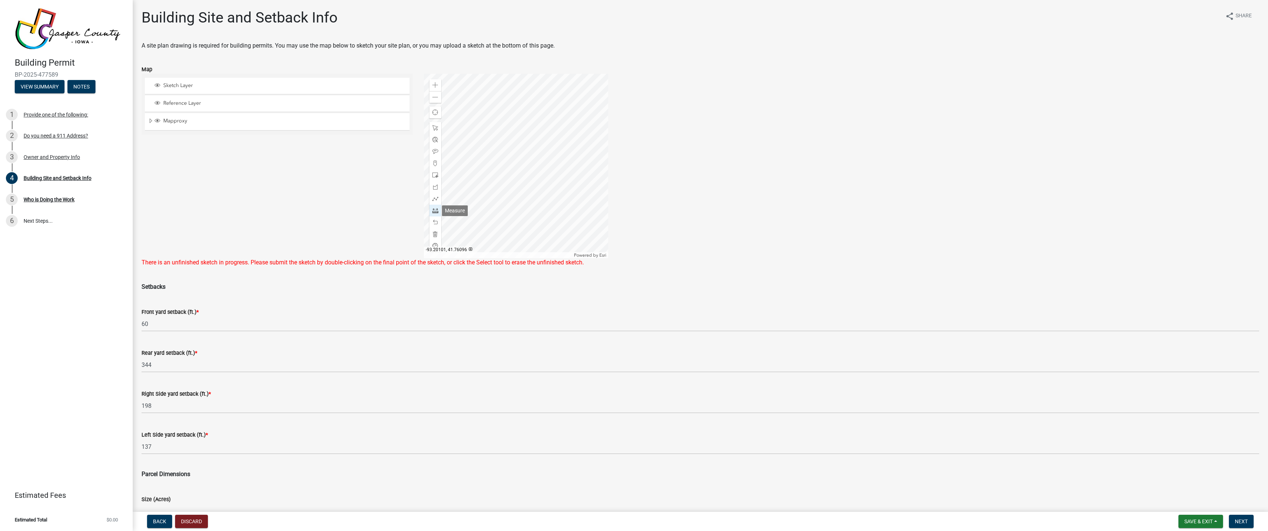
click at [432, 209] on span at bounding box center [435, 211] width 6 height 6
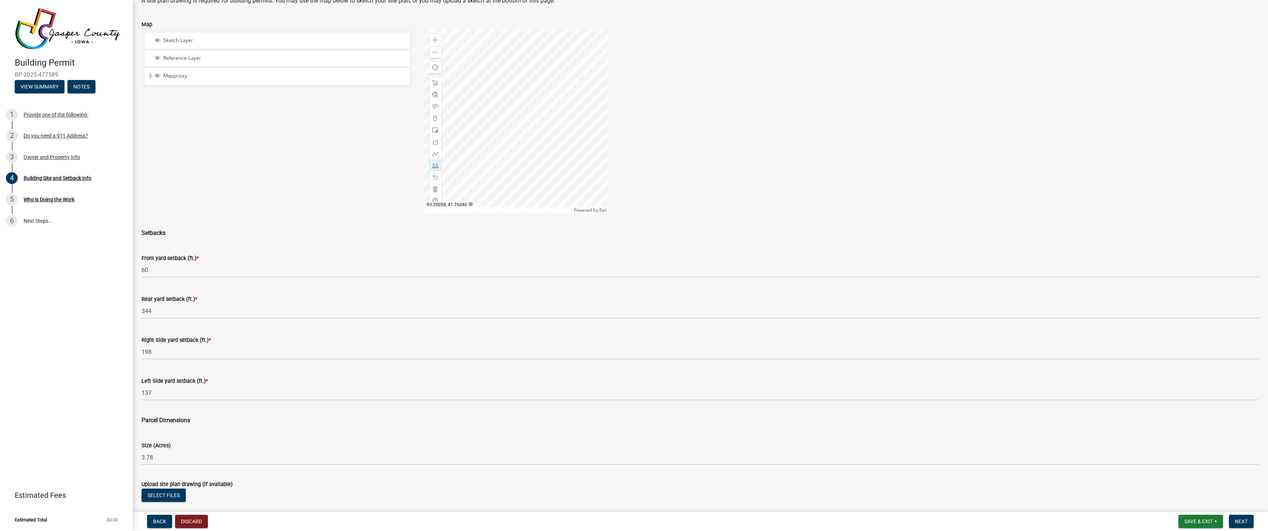
scroll to position [90, 0]
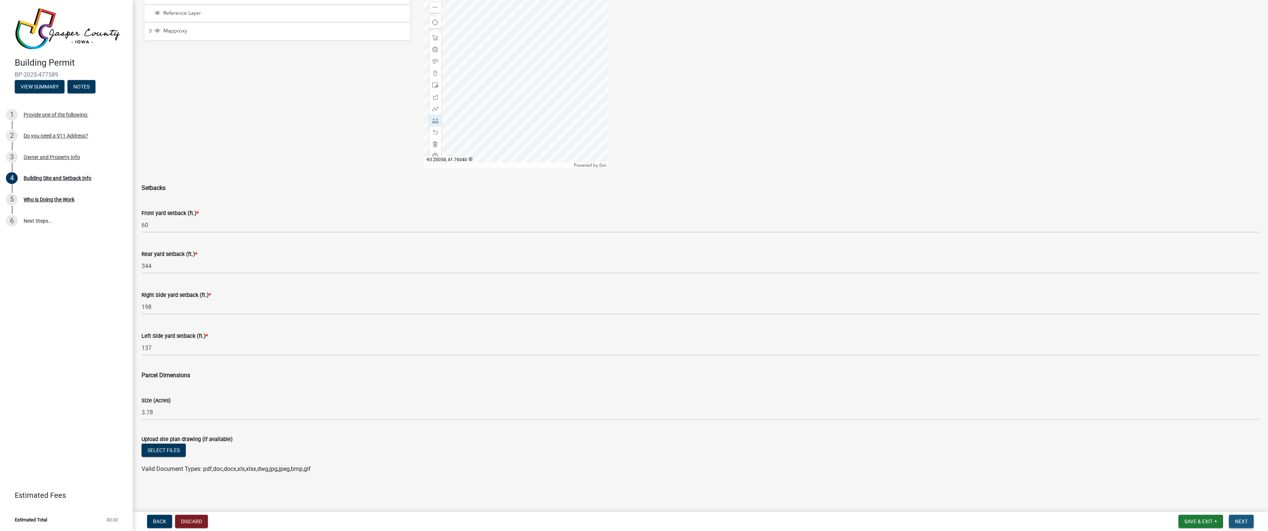
click at [1240, 518] on span "Next" at bounding box center [1241, 521] width 13 height 6
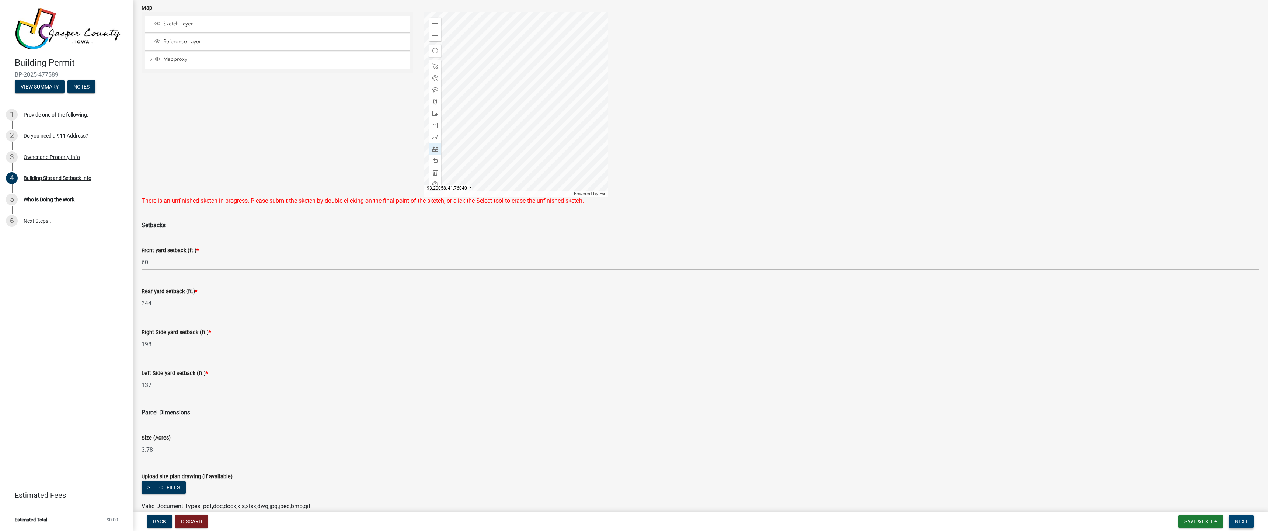
scroll to position [0, 0]
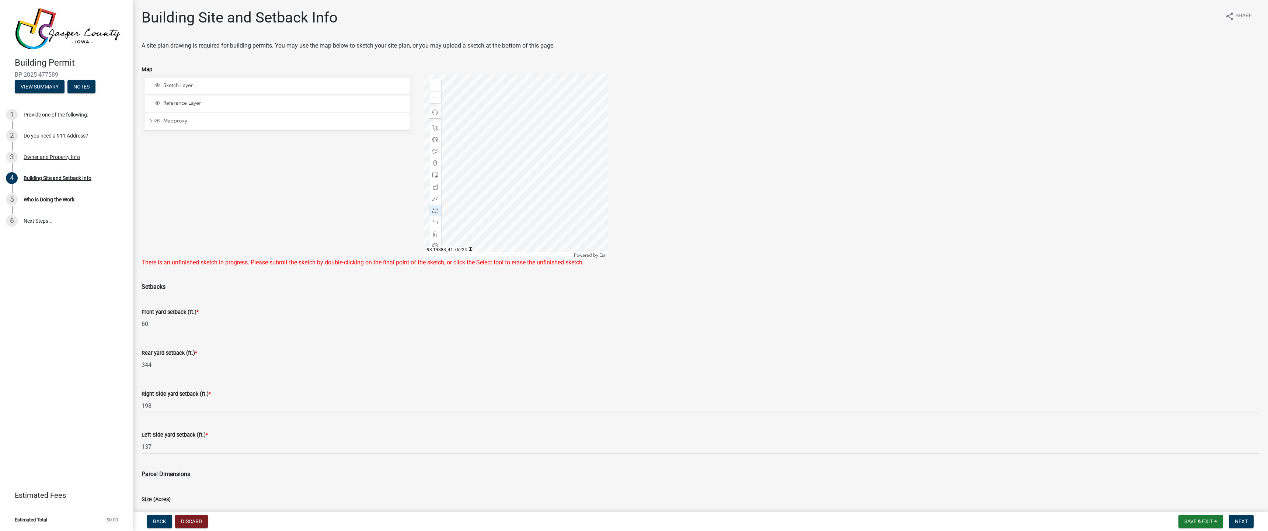
click at [562, 101] on div at bounding box center [516, 166] width 184 height 184
click at [511, 98] on div at bounding box center [516, 166] width 184 height 184
click at [432, 211] on span at bounding box center [435, 211] width 6 height 6
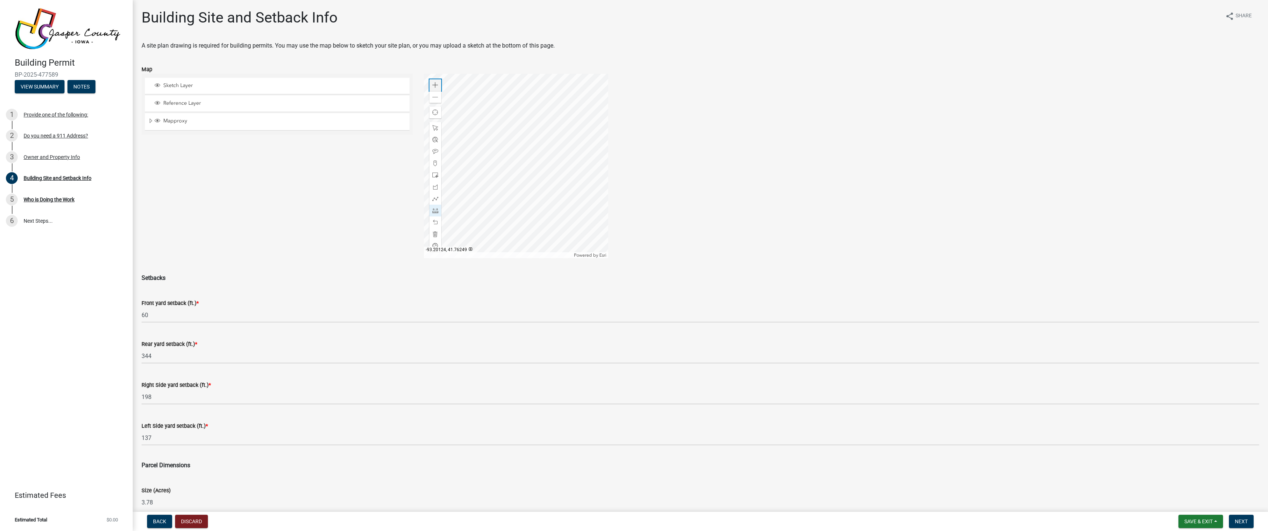
click at [435, 84] on span at bounding box center [435, 85] width 6 height 6
click at [513, 214] on div at bounding box center [516, 166] width 184 height 184
click at [432, 211] on span at bounding box center [435, 211] width 6 height 6
click at [433, 209] on span at bounding box center [435, 211] width 6 height 6
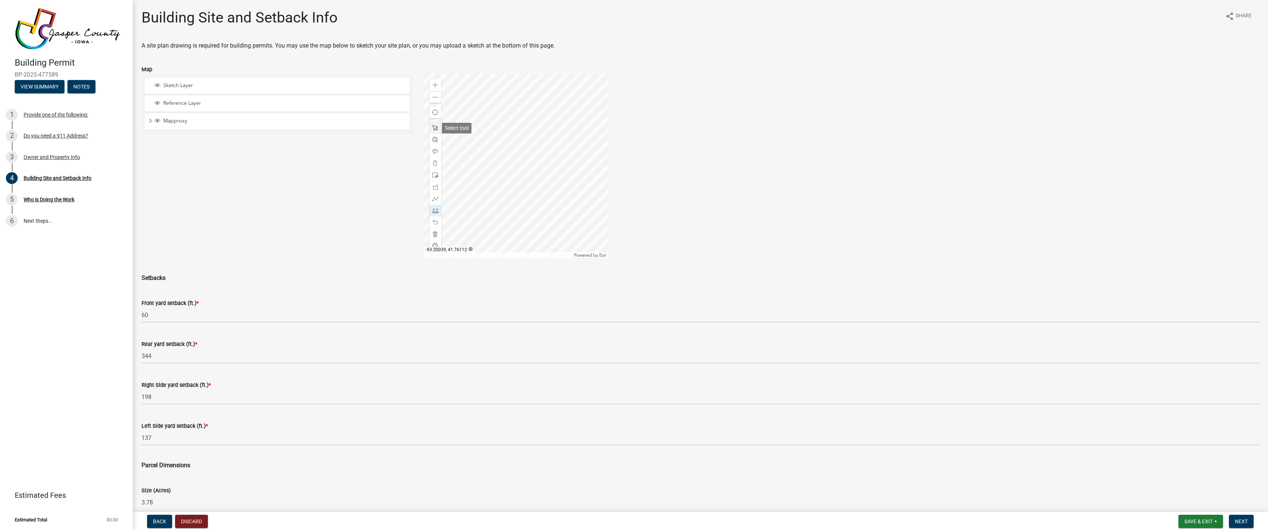
click at [432, 125] on span at bounding box center [435, 128] width 6 height 6
click at [433, 175] on span at bounding box center [435, 175] width 6 height 6
click at [520, 221] on div at bounding box center [516, 166] width 184 height 184
click at [494, 221] on div at bounding box center [516, 166] width 184 height 184
click at [516, 237] on div at bounding box center [516, 166] width 184 height 184
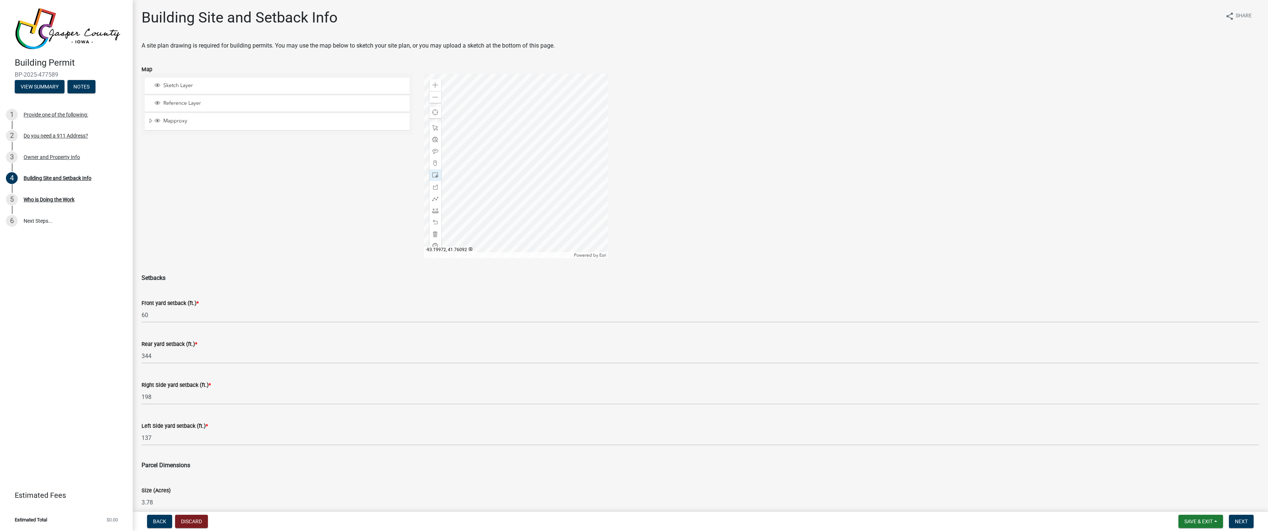
click at [516, 234] on div at bounding box center [516, 166] width 184 height 184
click at [679, 228] on div "Zoom in Zoom out Find my location Powered by Esri [GEOGRAPHIC_DATA] Loading..." at bounding box center [841, 166] width 847 height 184
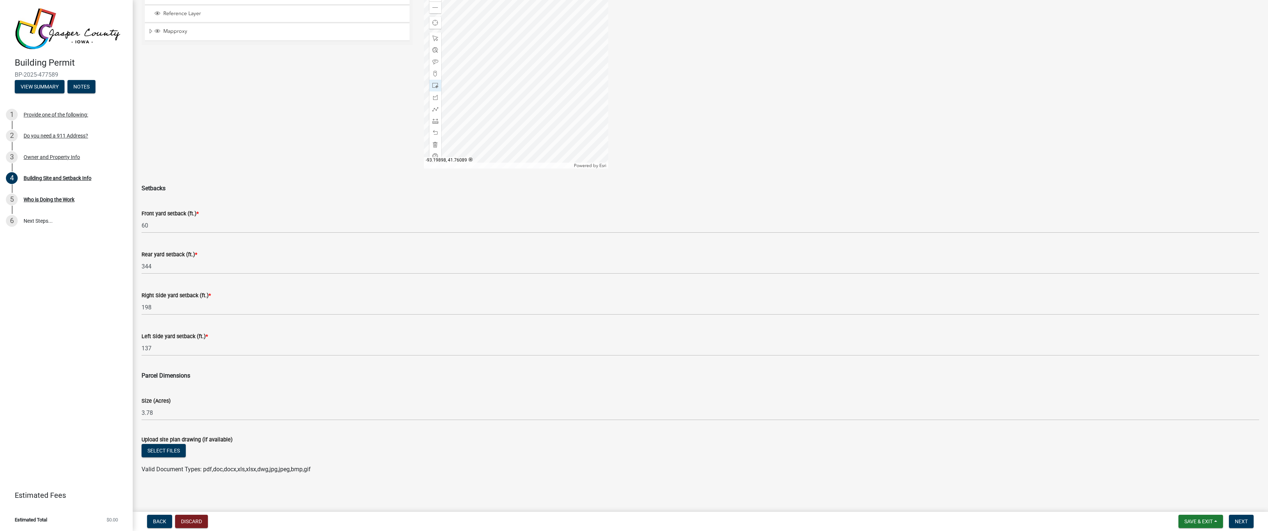
scroll to position [90, 0]
click at [519, 128] on div at bounding box center [516, 76] width 184 height 184
click at [561, 133] on div at bounding box center [516, 76] width 184 height 184
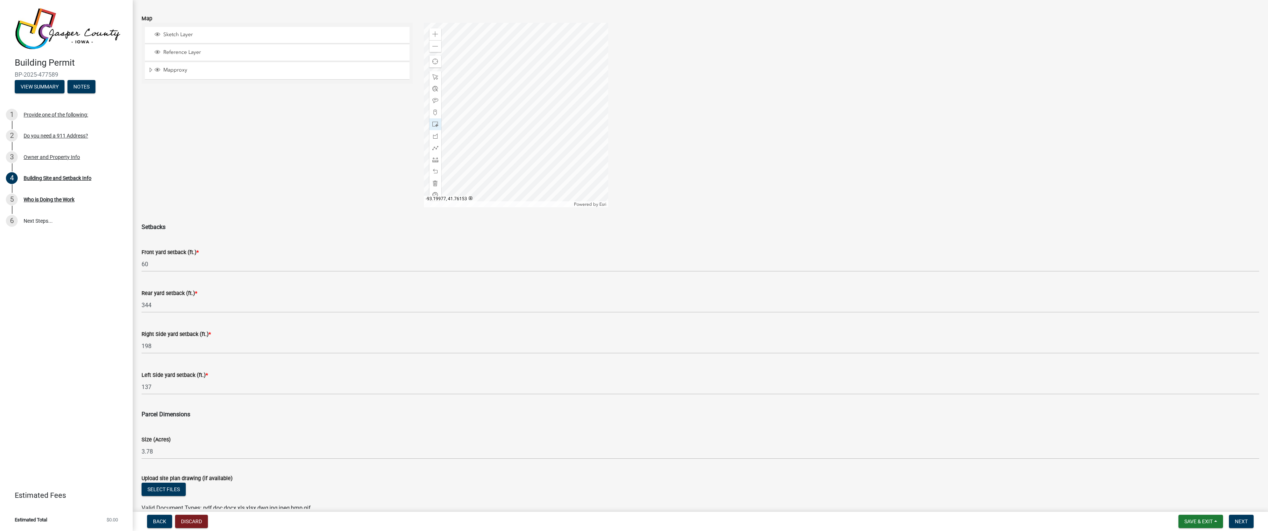
scroll to position [0, 0]
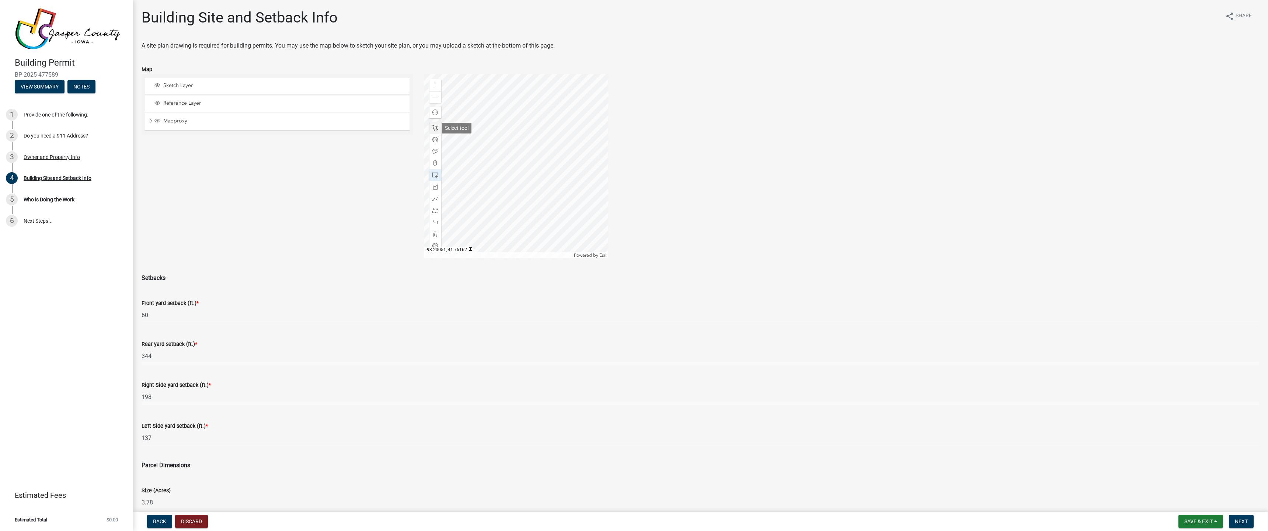
click at [437, 128] on div at bounding box center [435, 128] width 12 height 12
click at [533, 236] on div at bounding box center [516, 166] width 184 height 184
click at [533, 152] on div at bounding box center [516, 166] width 184 height 184
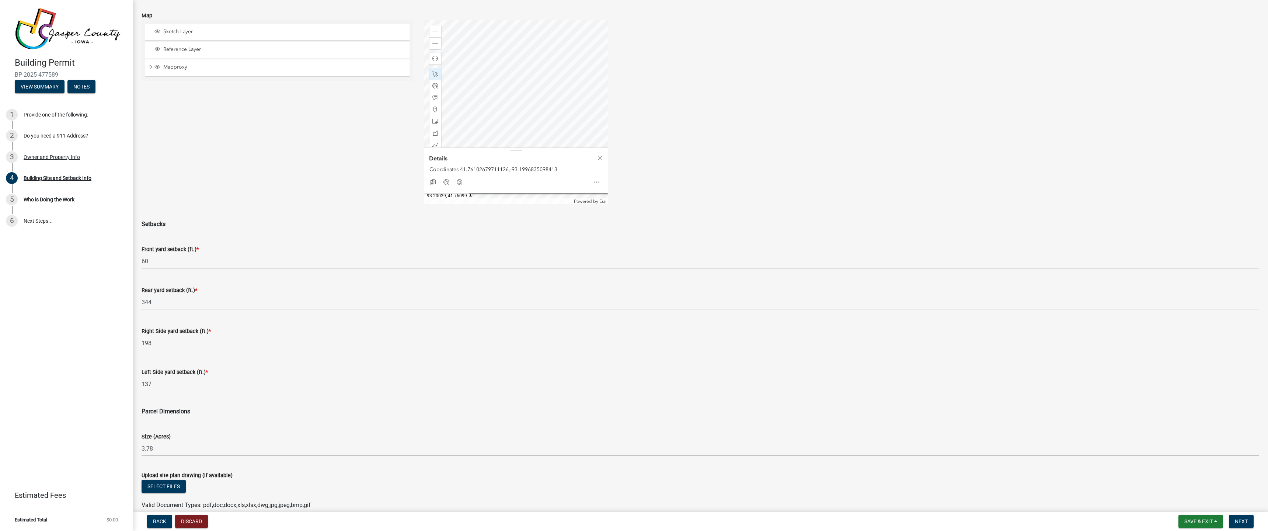
scroll to position [55, 0]
click at [598, 156] on span "Close" at bounding box center [600, 157] width 6 height 6
click at [432, 181] on span at bounding box center [435, 179] width 6 height 6
drag, startPoint x: 649, startPoint y: 117, endPoint x: 646, endPoint y: 170, distance: 52.8
click at [646, 169] on div "Zoom in Zoom out Find my location Powered by Esri [GEOGRAPHIC_DATA] Loading..." at bounding box center [841, 111] width 847 height 184
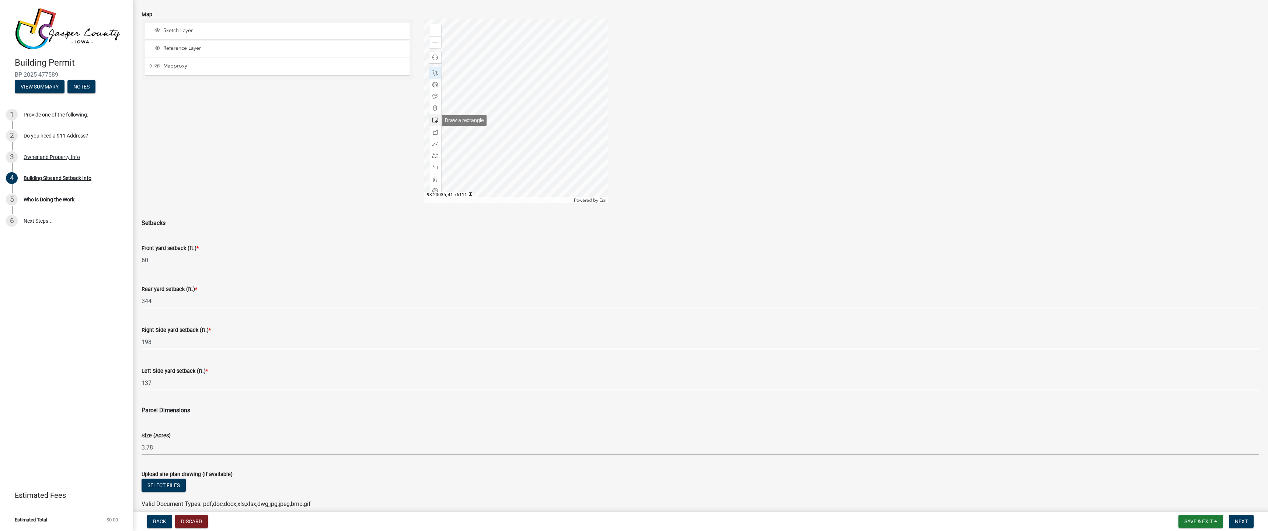
click at [435, 121] on span at bounding box center [435, 120] width 6 height 6
click at [491, 112] on div at bounding box center [516, 111] width 184 height 184
click at [511, 114] on div at bounding box center [516, 111] width 184 height 184
click at [510, 129] on div at bounding box center [516, 111] width 184 height 184
click at [511, 126] on div at bounding box center [516, 111] width 184 height 184
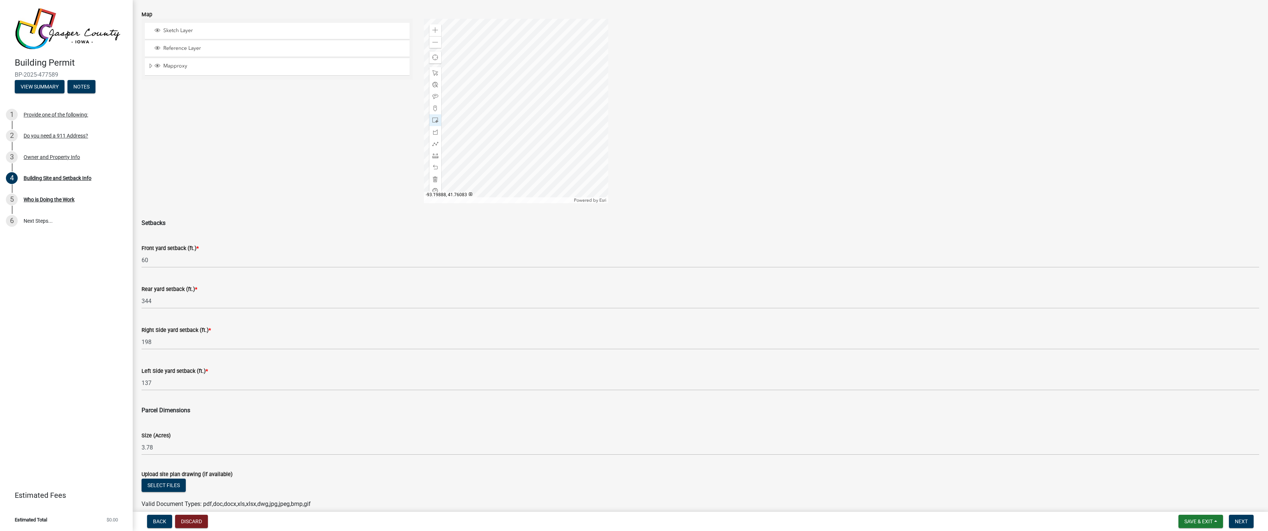
click at [693, 144] on div "Zoom in Zoom out Find my location Powered by Esri [GEOGRAPHIC_DATA] Loading..." at bounding box center [841, 111] width 847 height 184
click at [1243, 522] on span "Next" at bounding box center [1241, 521] width 13 height 6
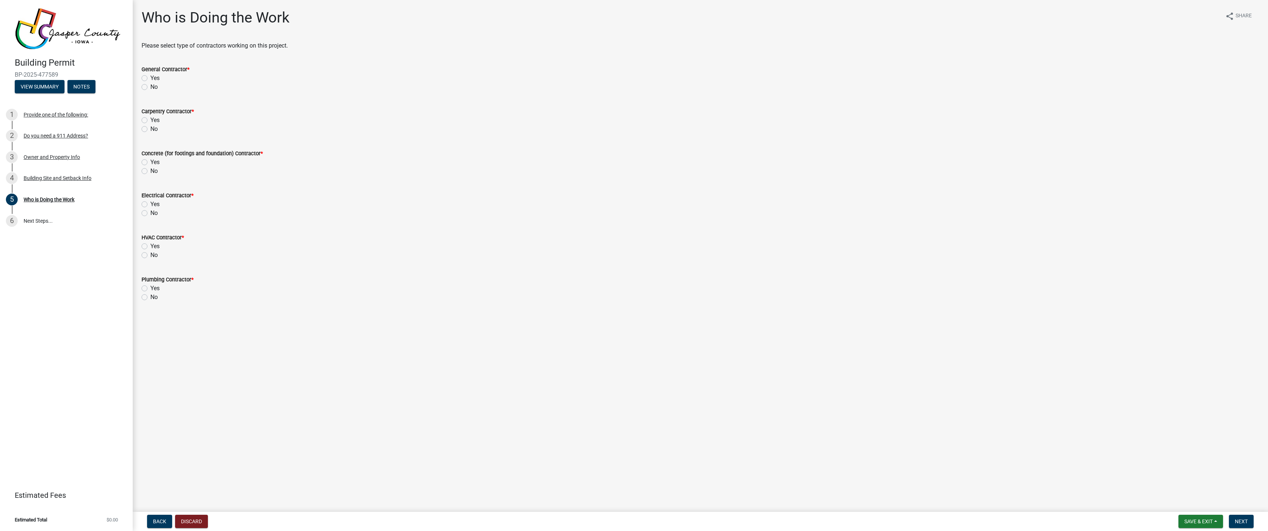
click at [150, 79] on label "Yes" at bounding box center [154, 78] width 9 height 9
click at [150, 79] on input "Yes" at bounding box center [152, 76] width 5 height 5
radio input "true"
click at [150, 120] on label "Yes" at bounding box center [154, 120] width 9 height 9
click at [150, 120] on input "Yes" at bounding box center [152, 118] width 5 height 5
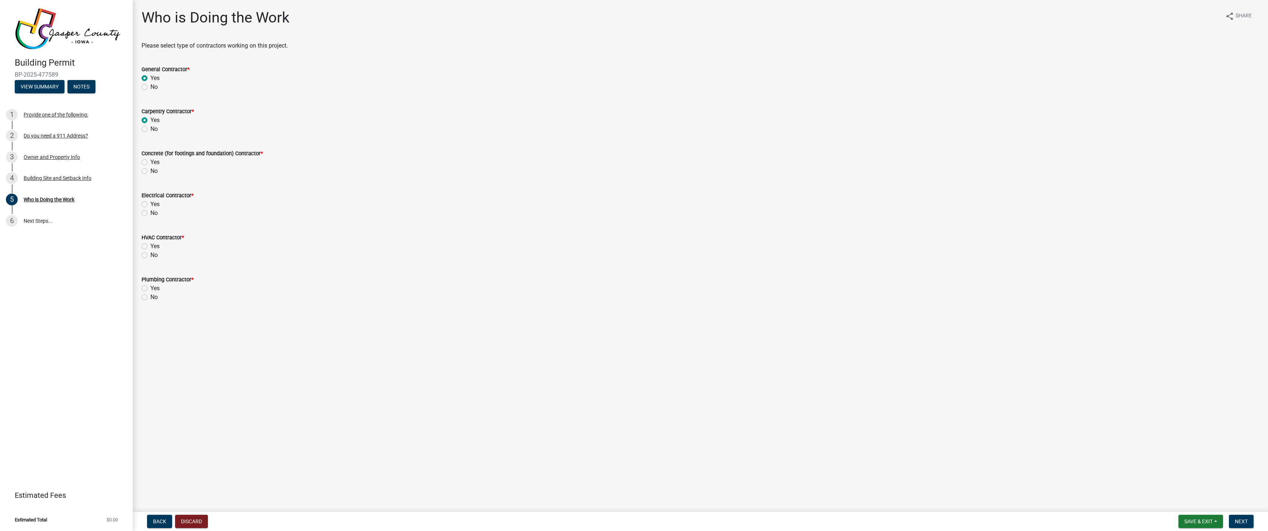
radio input "true"
click at [150, 172] on label "No" at bounding box center [153, 171] width 7 height 9
click at [150, 171] on input "No" at bounding box center [152, 169] width 5 height 5
radio input "true"
click at [150, 212] on label "No" at bounding box center [153, 213] width 7 height 9
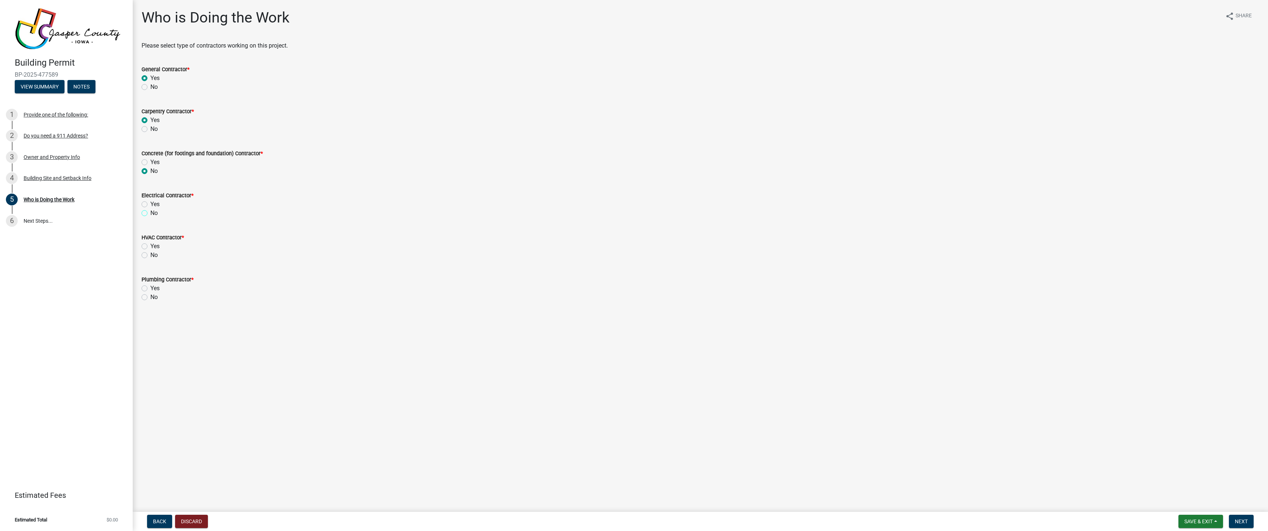
click at [150, 212] on input "No" at bounding box center [152, 211] width 5 height 5
radio input "true"
click at [150, 255] on label "No" at bounding box center [153, 255] width 7 height 9
click at [150, 255] on input "No" at bounding box center [152, 253] width 5 height 5
radio input "true"
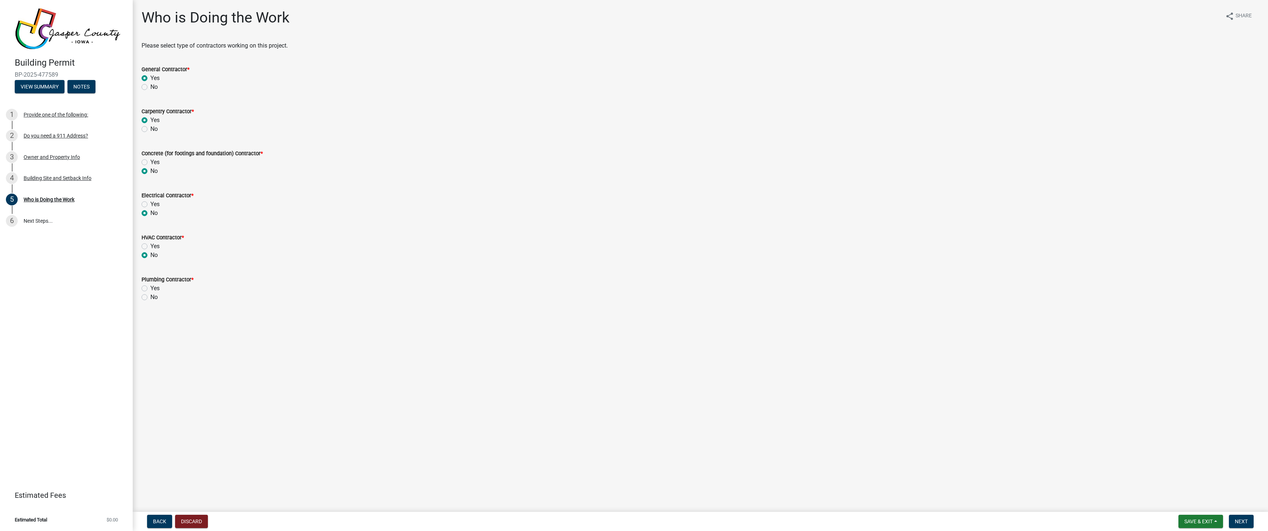
click at [150, 297] on label "No" at bounding box center [153, 297] width 7 height 9
click at [150, 297] on input "No" at bounding box center [152, 295] width 5 height 5
radio input "true"
click at [1235, 521] on span "Next" at bounding box center [1241, 521] width 13 height 6
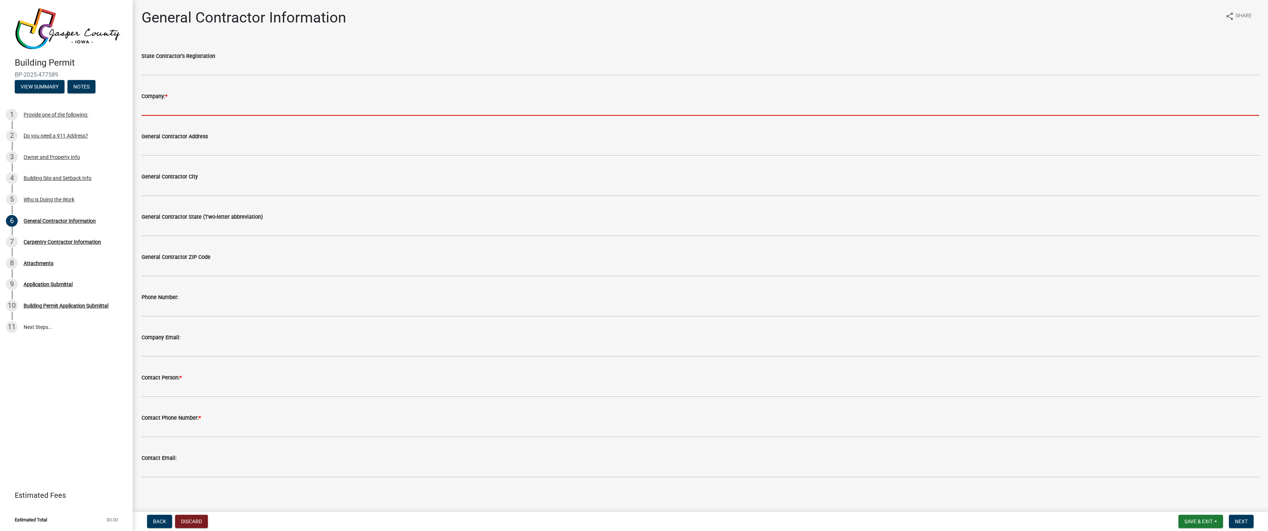
click at [189, 107] on input "Company: *" at bounding box center [701, 108] width 1118 height 15
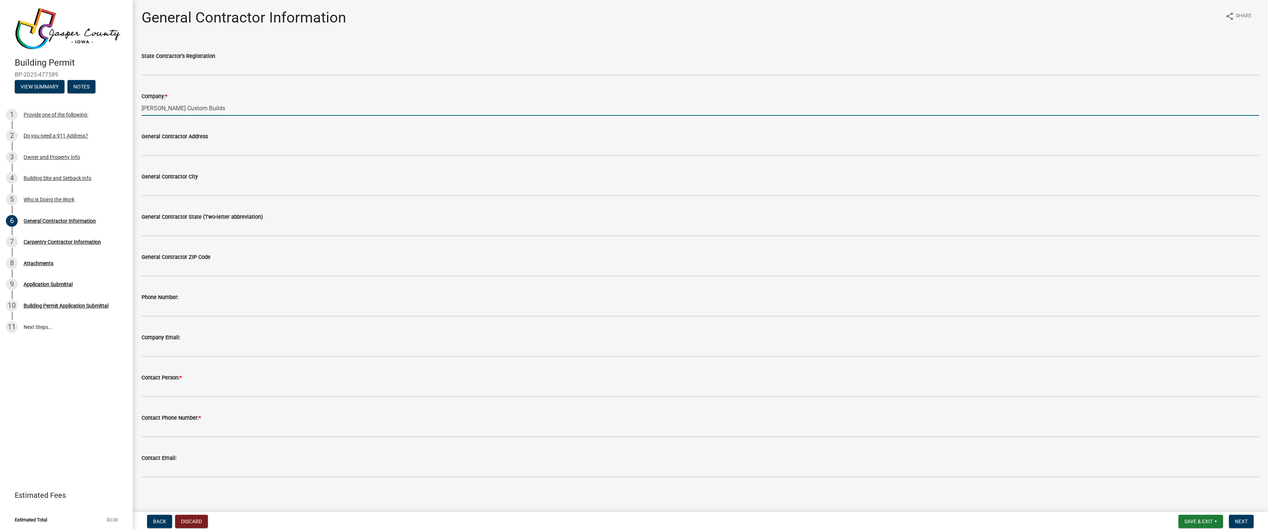
type input "[PERSON_NAME] Custom Builds"
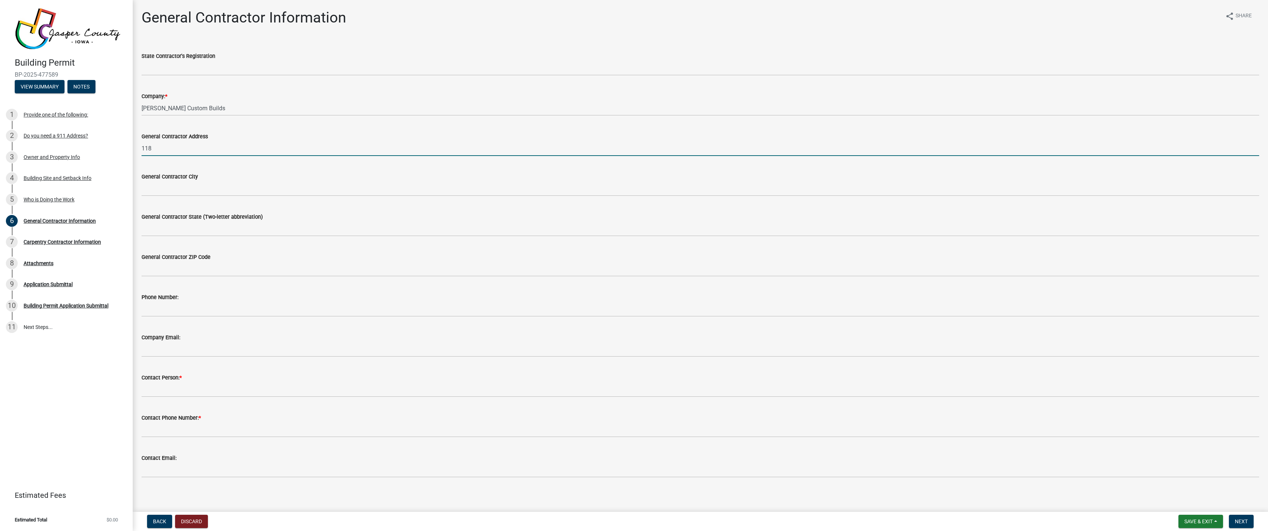
type input "[STREET_ADDRESS]"
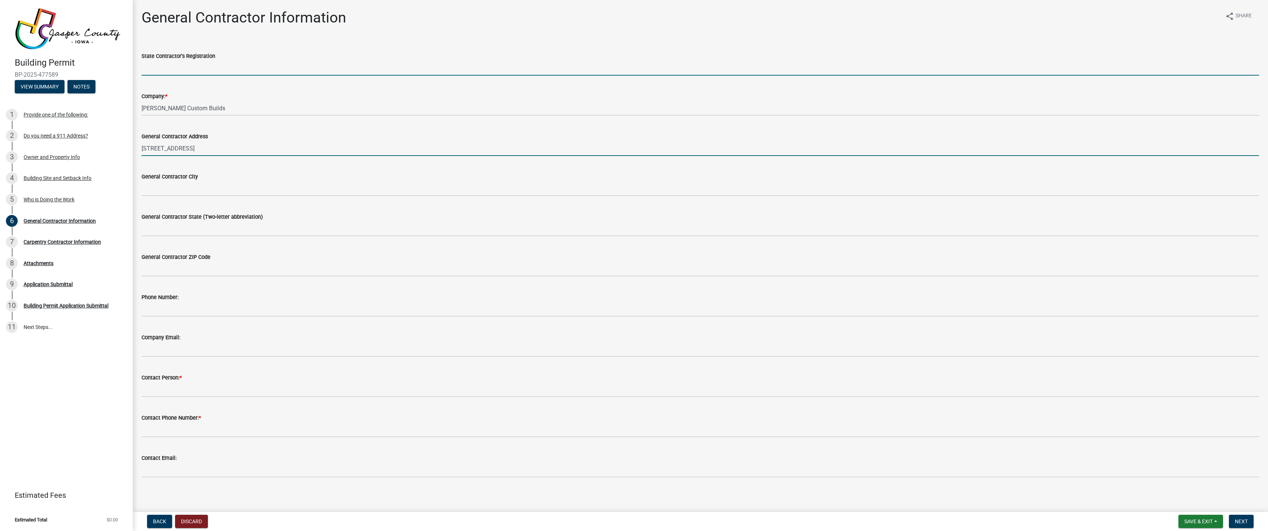
type input "IA"
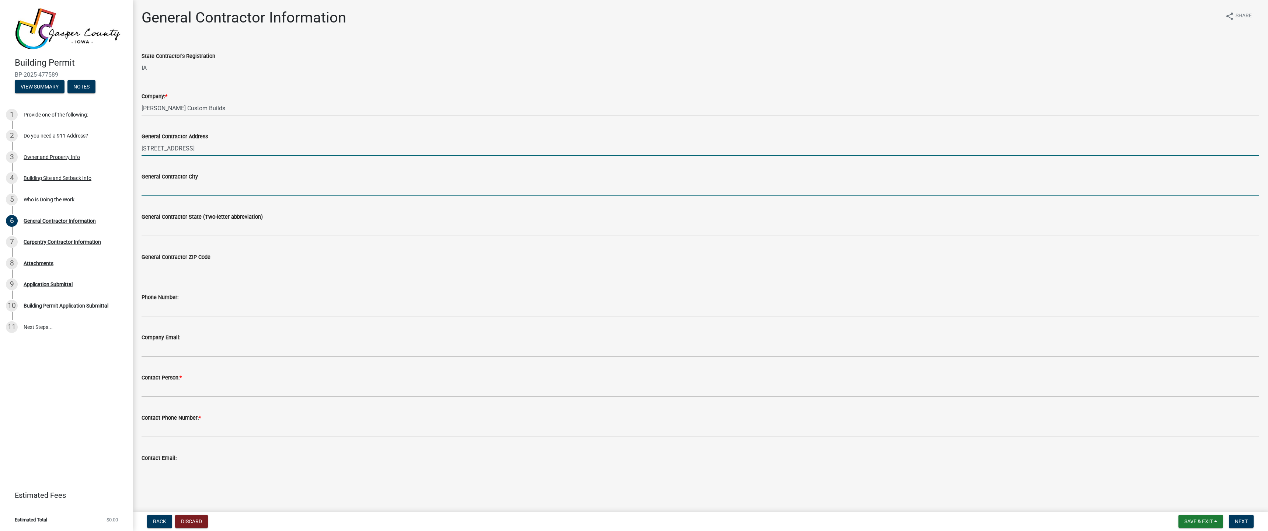
type input "[GEOGRAPHIC_DATA]"
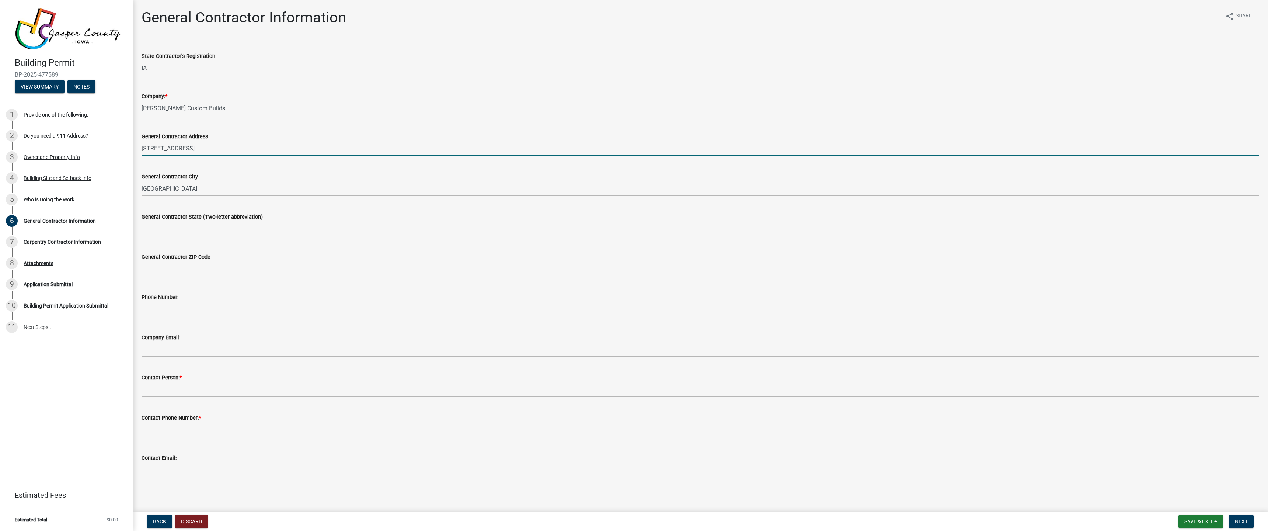
type input "IA"
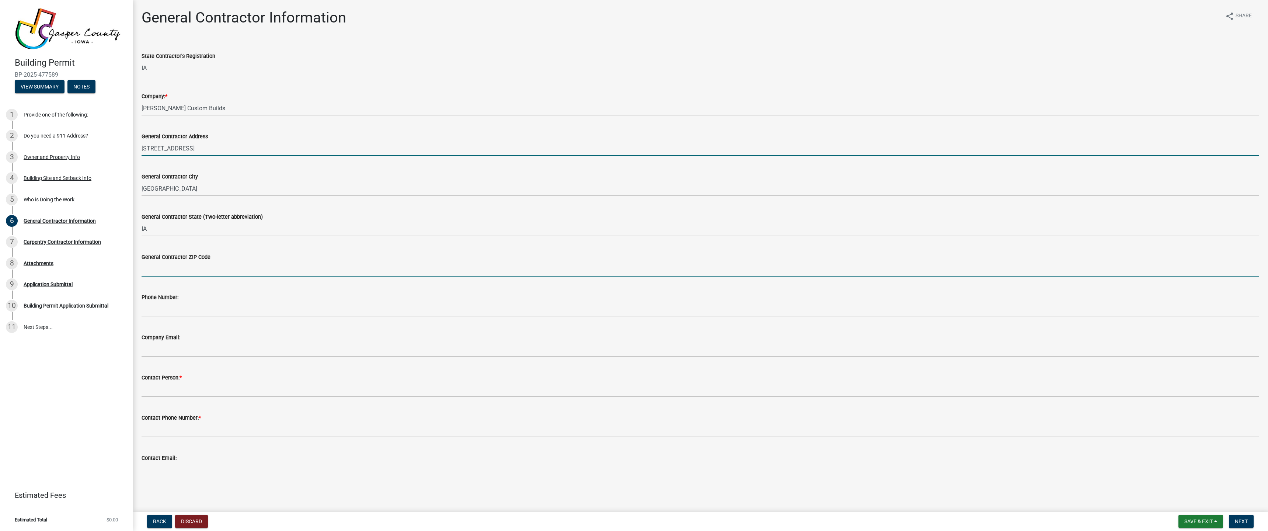
type input "52361-9345"
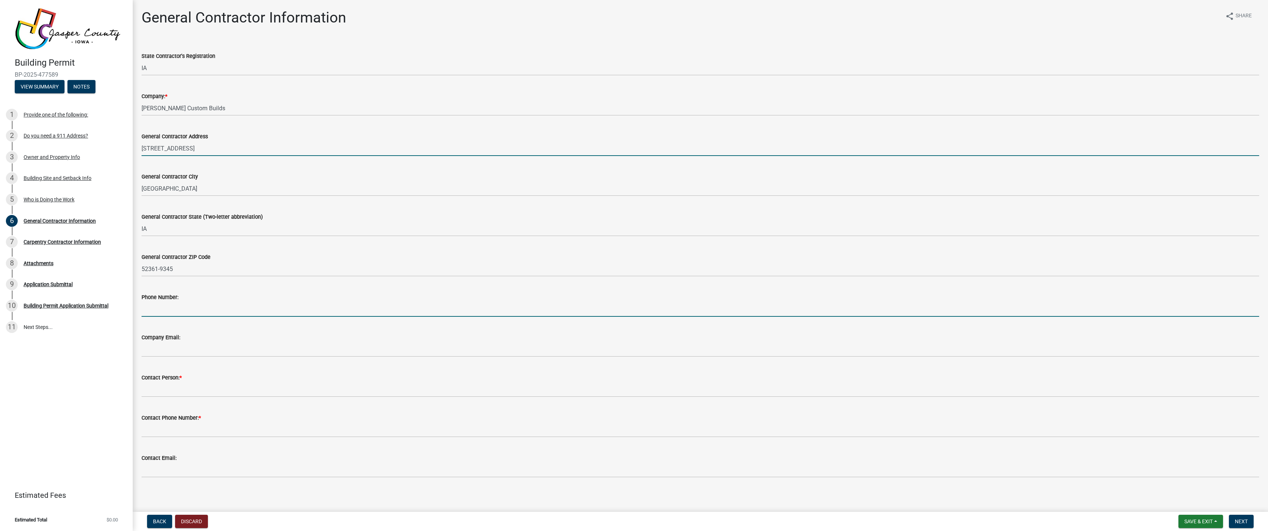
type input "5155712049"
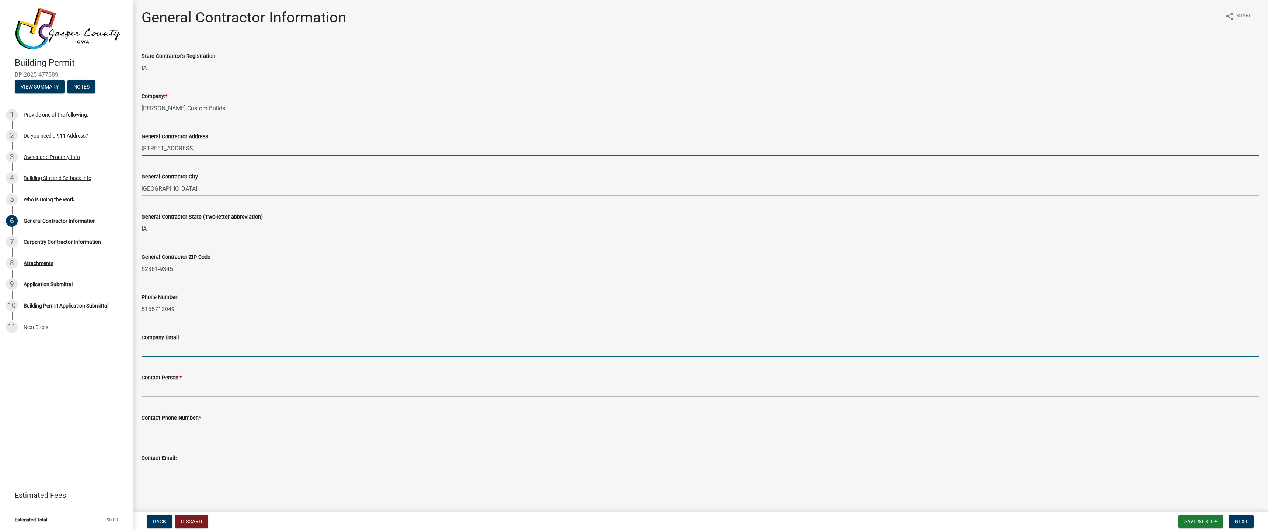
type input "[PERSON_NAME][EMAIL_ADDRESS][DOMAIN_NAME]"
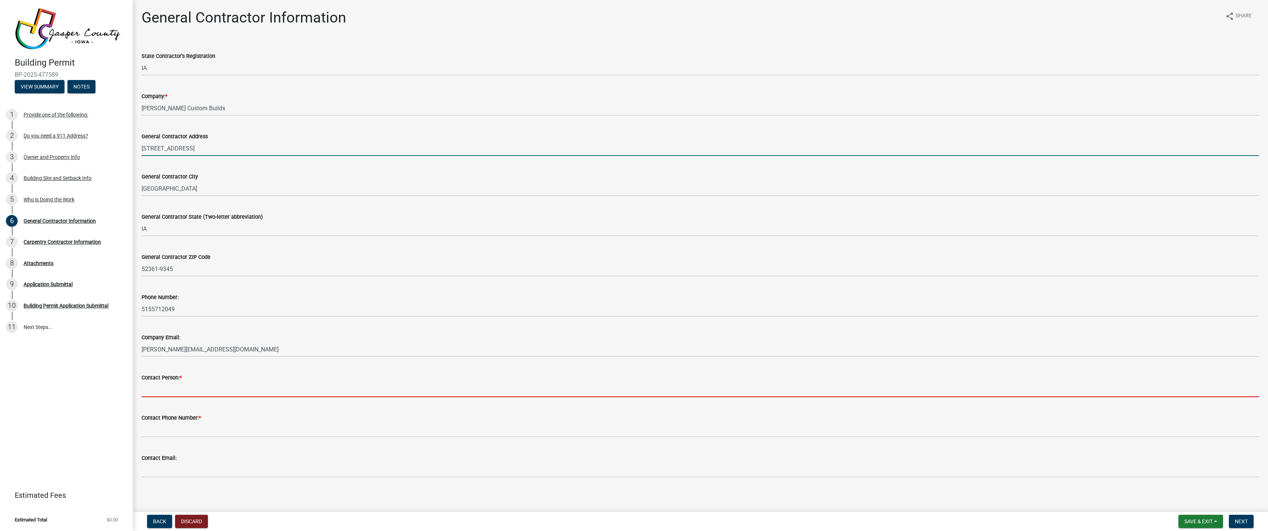
type input "[PERSON_NAME]"
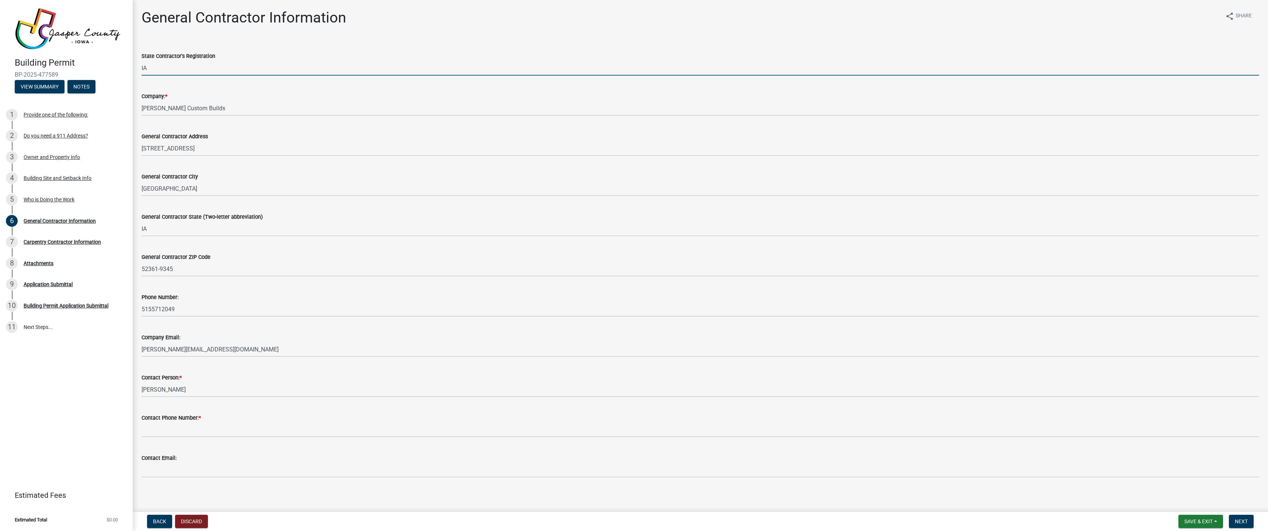
click at [190, 68] on input "IA" at bounding box center [701, 67] width 1118 height 15
type input "IA C140552"
click at [273, 86] on div "Company: * [PERSON_NAME] Custom Builds" at bounding box center [701, 98] width 1118 height 34
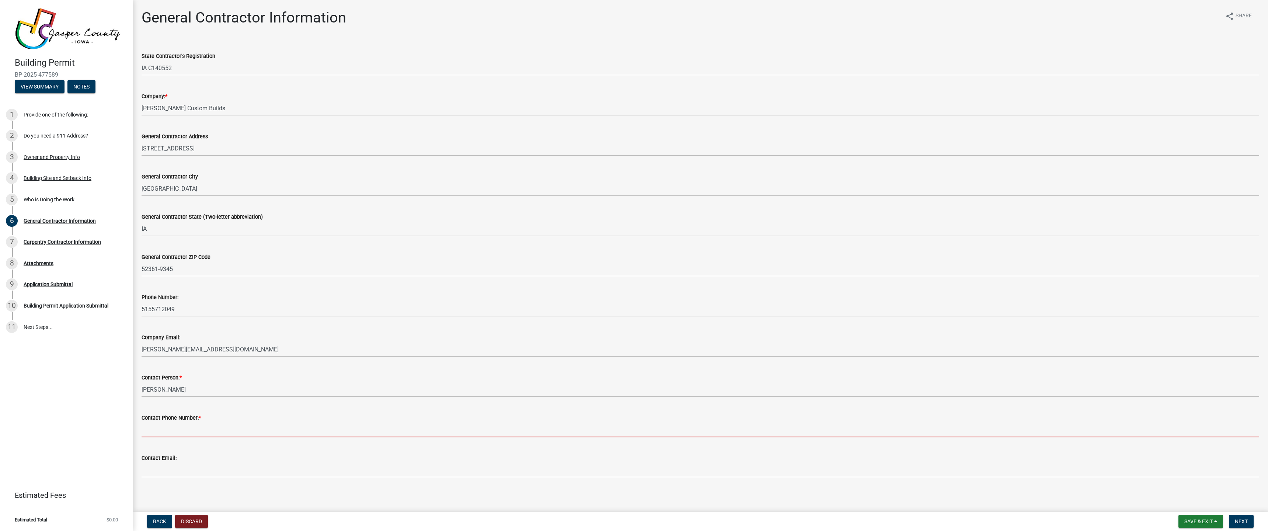
click at [235, 432] on input "Contact Phone Number: *" at bounding box center [701, 429] width 1118 height 15
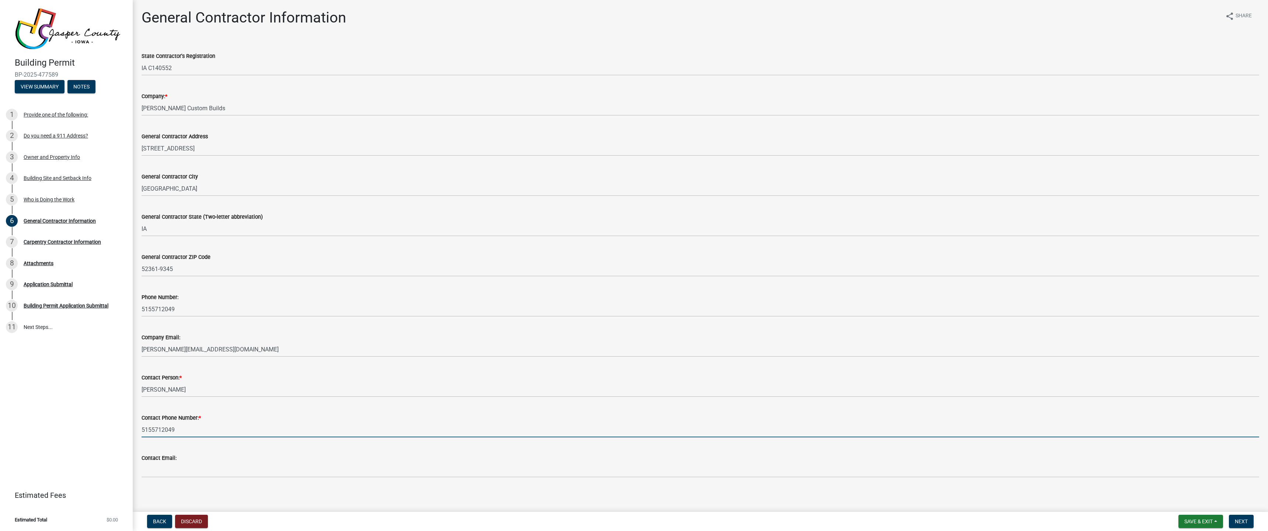
type input "5155712049"
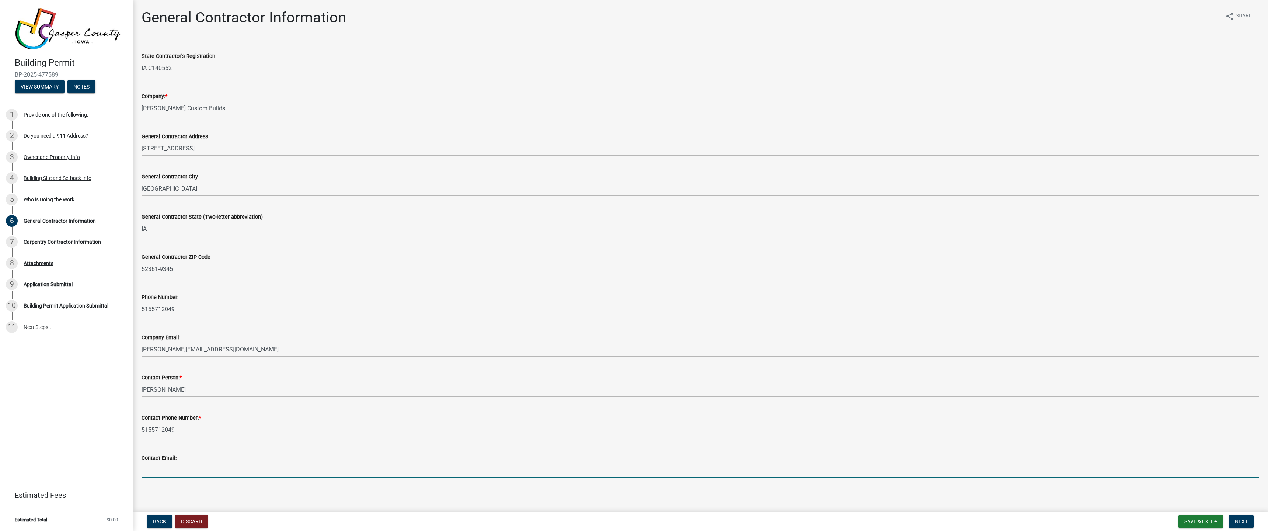
click at [279, 468] on input "Contact Email:" at bounding box center [701, 469] width 1118 height 15
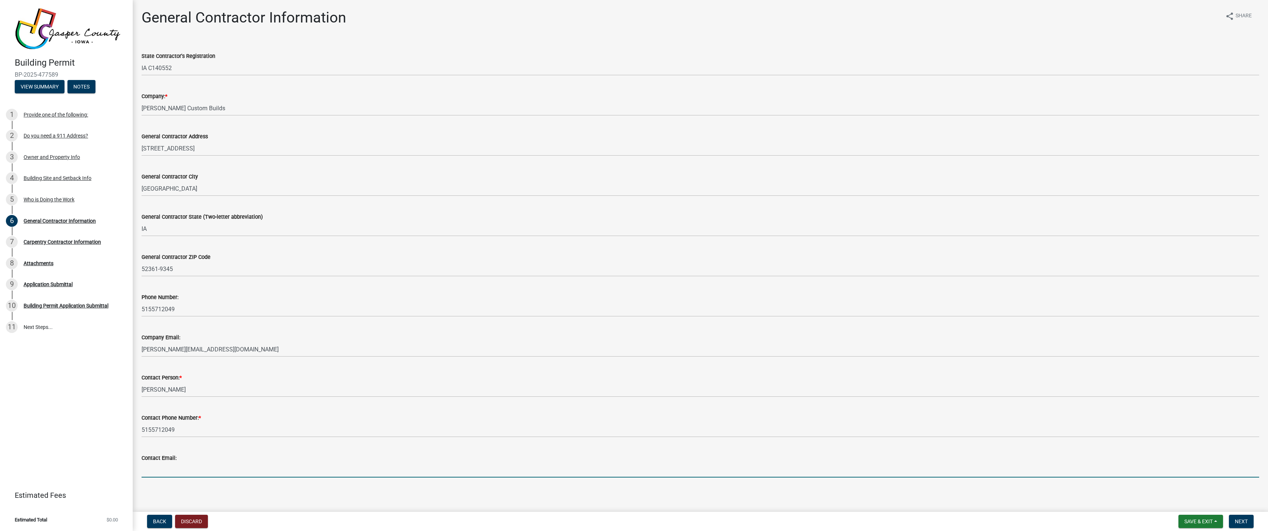
type input "[PERSON_NAME][EMAIL_ADDRESS][DOMAIN_NAME]"
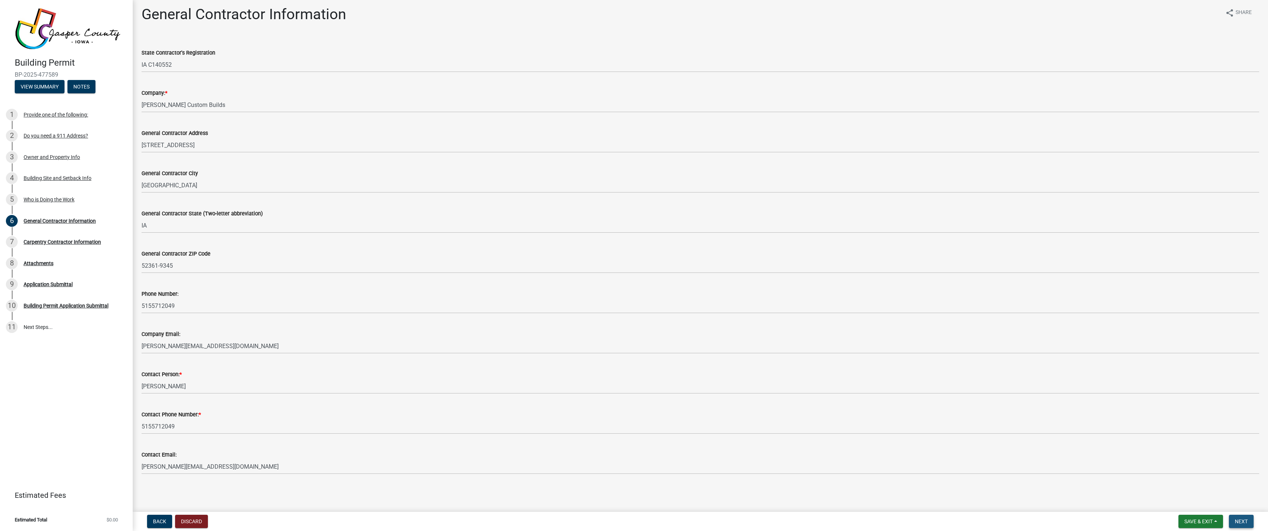
click at [1243, 525] on button "Next" at bounding box center [1241, 521] width 25 height 13
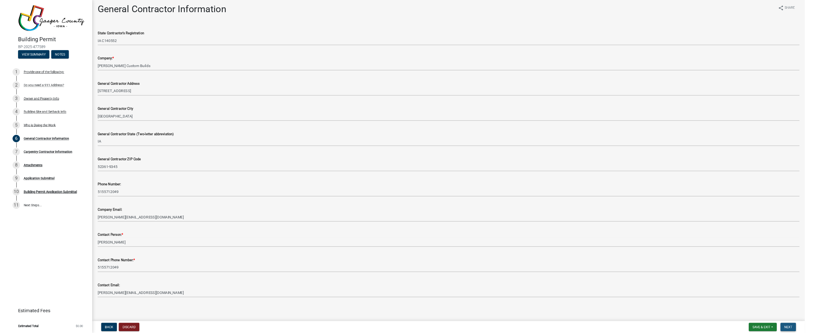
scroll to position [0, 0]
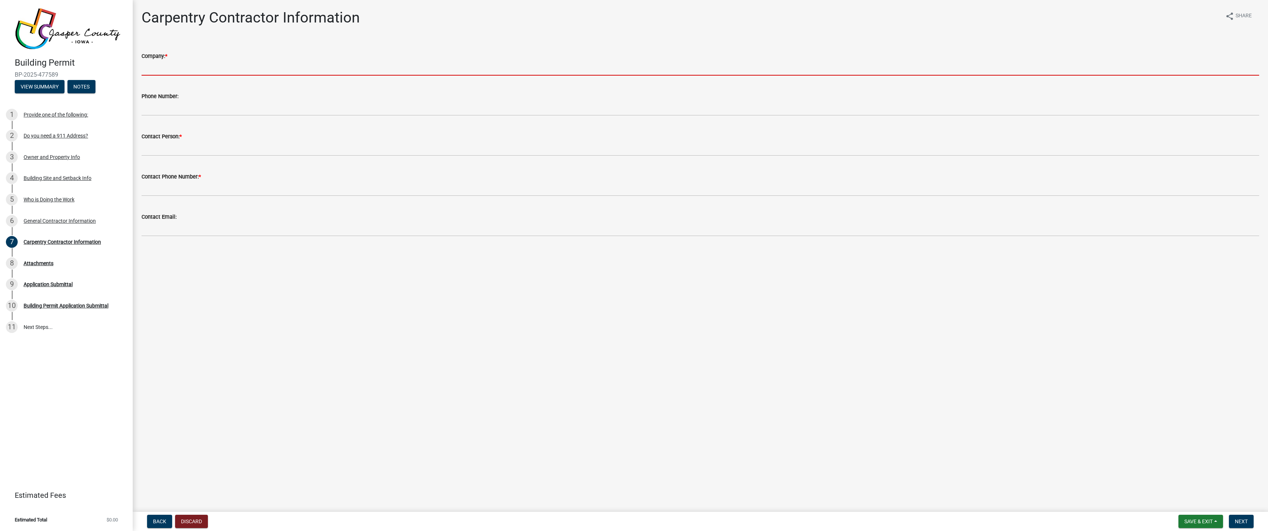
click at [215, 72] on input "Company: *" at bounding box center [701, 67] width 1118 height 15
type input "[PERSON_NAME] Custom Builds"
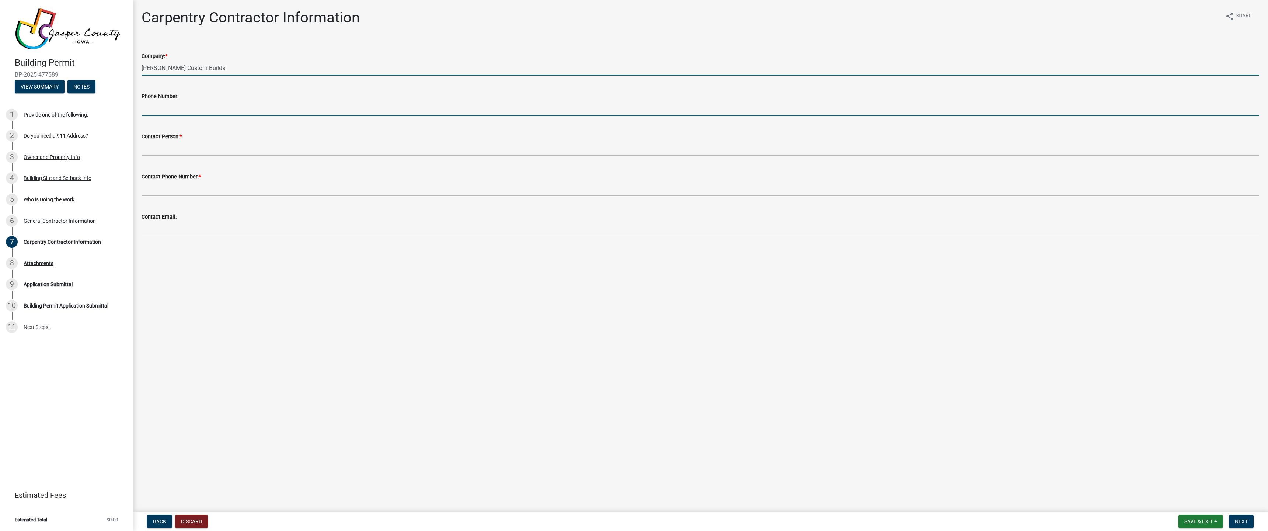
type input "5155712049"
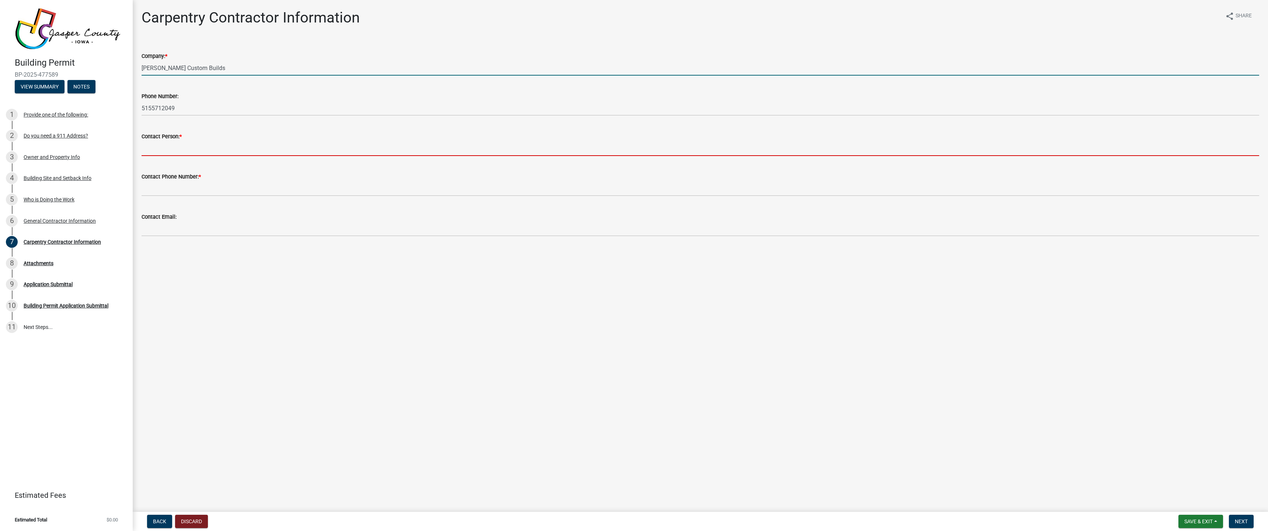
type input "[PERSON_NAME]"
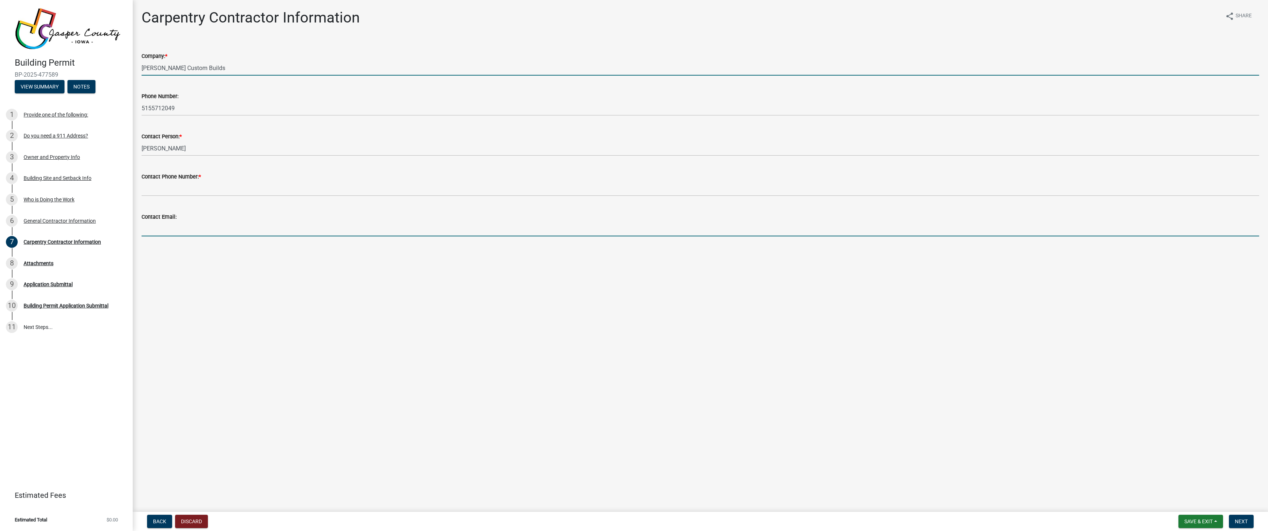
type input "[PERSON_NAME][EMAIL_ADDRESS][DOMAIN_NAME]"
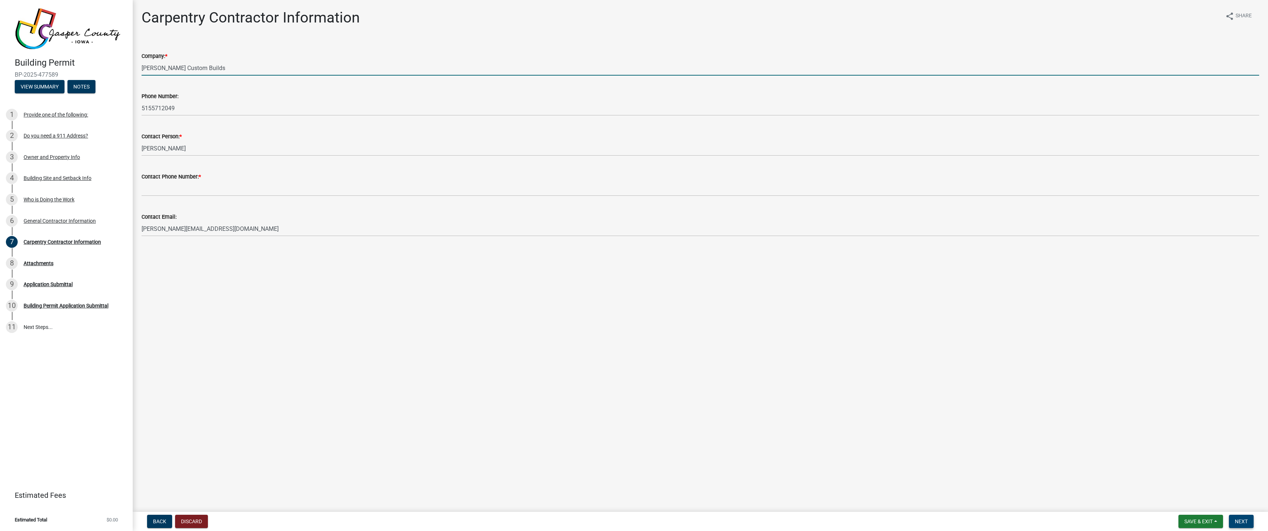
click at [1244, 522] on span "Next" at bounding box center [1241, 521] width 13 height 6
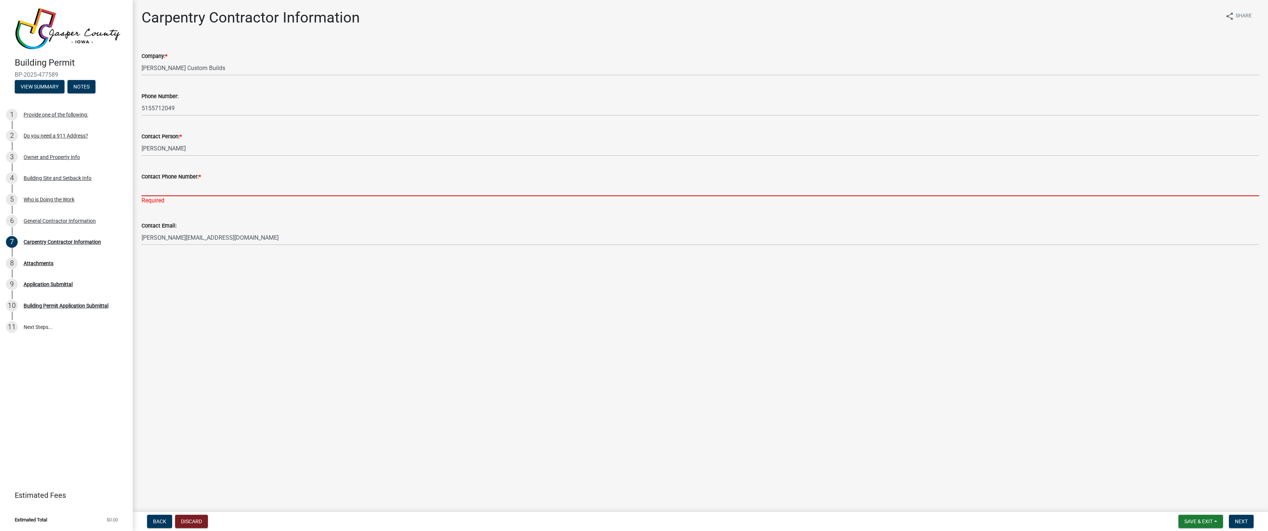
click at [227, 188] on input "Contact Phone Number: *" at bounding box center [701, 188] width 1118 height 15
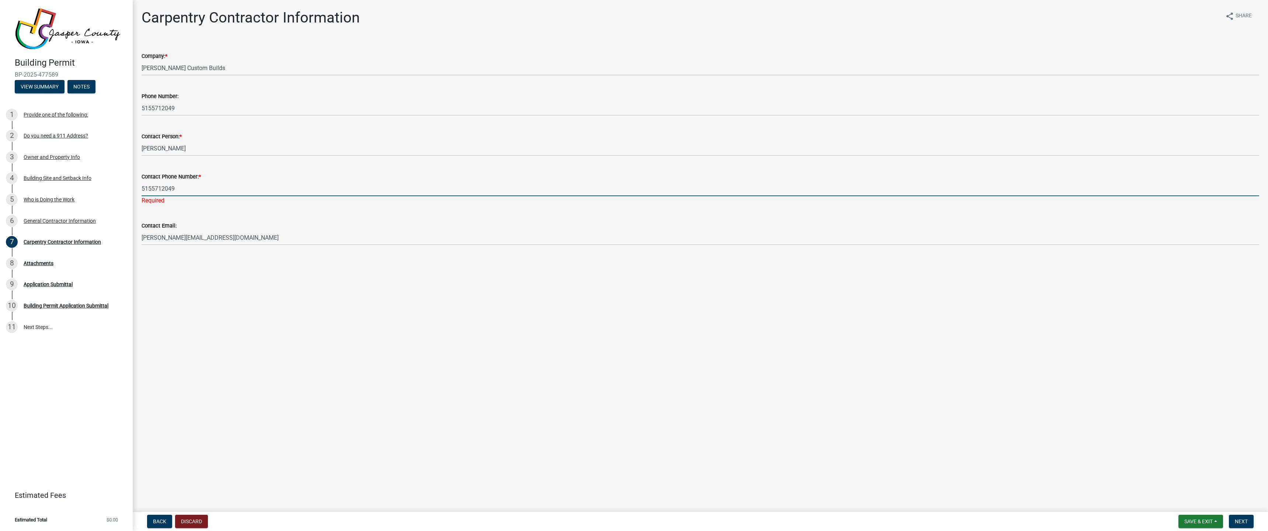
type input "5155712049"
click at [356, 300] on main "Carpentry Contractor Information share Share Company: * [PERSON_NAME] Custom Bu…" at bounding box center [700, 254] width 1135 height 509
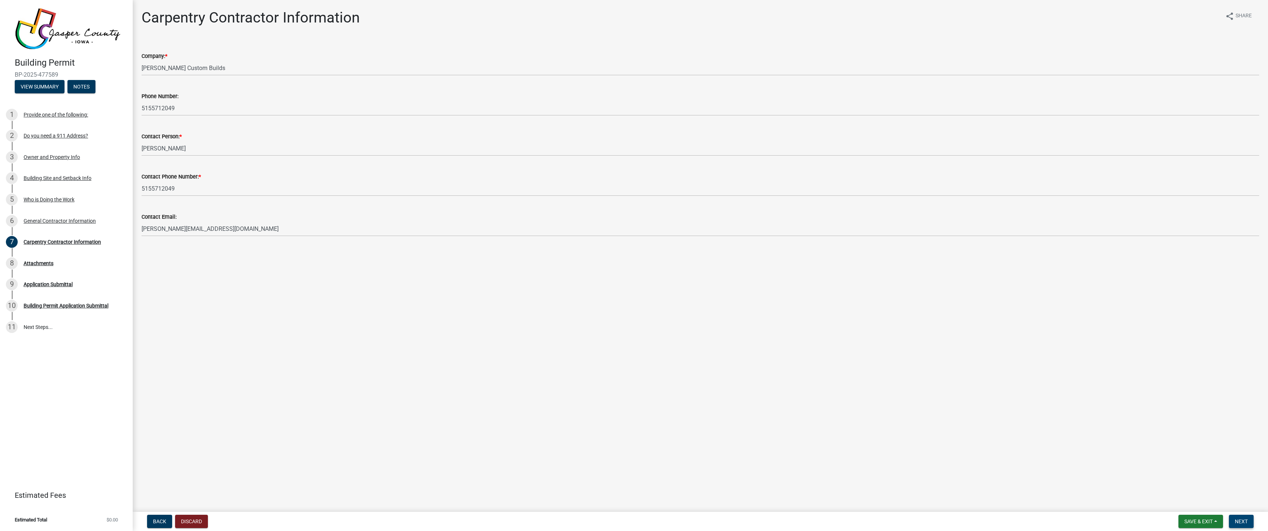
click at [1243, 522] on span "Next" at bounding box center [1241, 521] width 13 height 6
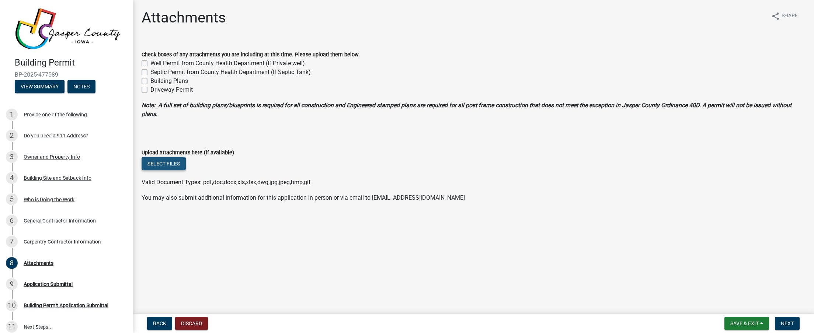
click at [175, 163] on button "Select files" at bounding box center [164, 163] width 44 height 13
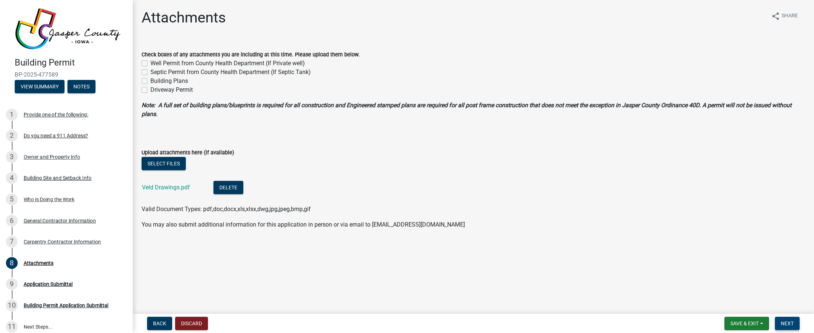
click at [786, 325] on span "Next" at bounding box center [787, 324] width 13 height 6
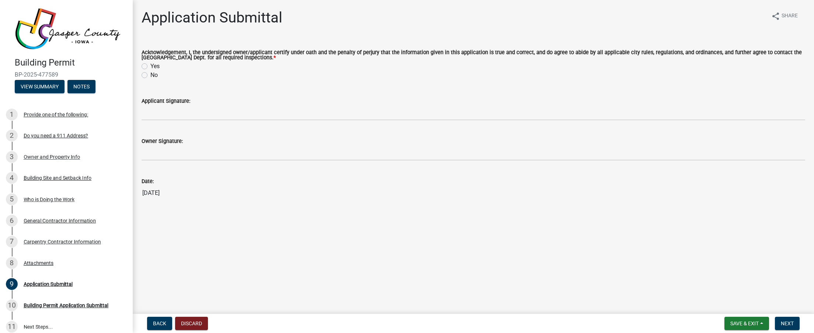
click at [150, 66] on label "Yes" at bounding box center [154, 66] width 9 height 9
click at [150, 66] on input "Yes" at bounding box center [152, 64] width 5 height 5
radio input "true"
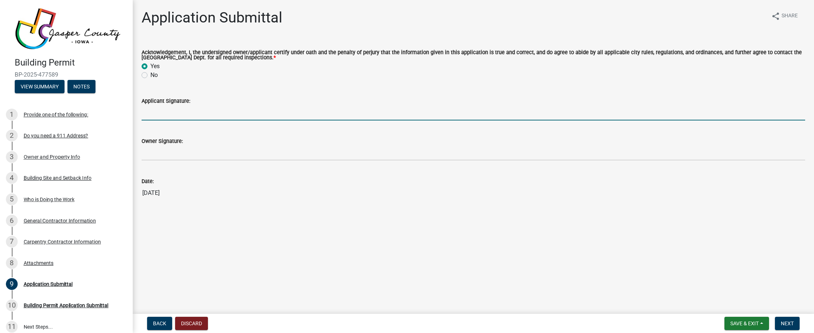
click at [160, 115] on input "Applicant Signature:" at bounding box center [473, 112] width 663 height 15
type input "[PERSON_NAME]"
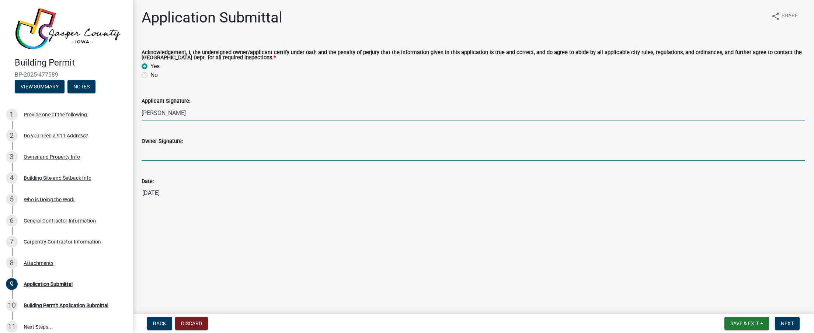
type input "[PERSON_NAME]"
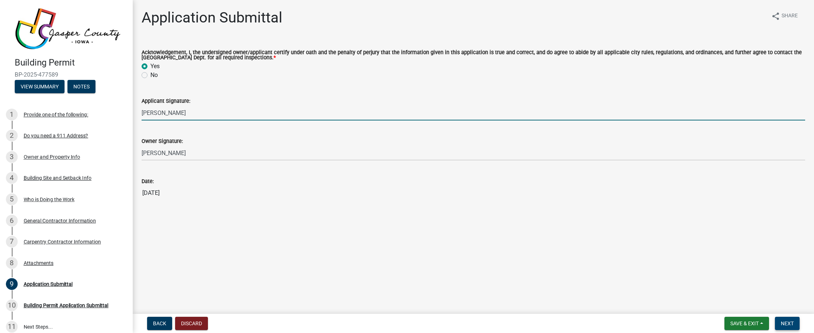
click at [786, 325] on span "Next" at bounding box center [787, 324] width 13 height 6
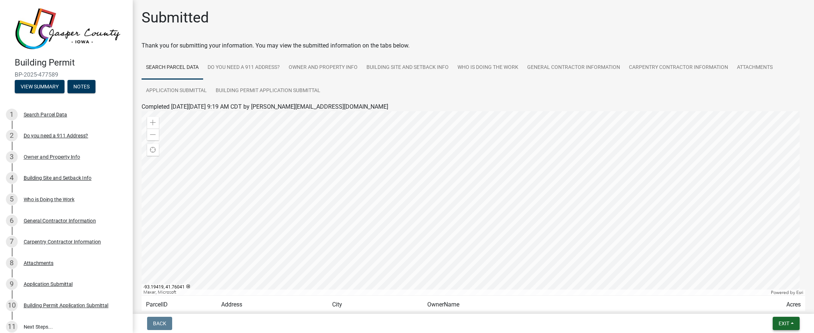
click at [793, 328] on button "Exit" at bounding box center [786, 323] width 27 height 13
click at [774, 306] on button "Save & Exit" at bounding box center [770, 305] width 59 height 18
